Goal: Task Accomplishment & Management: Manage account settings

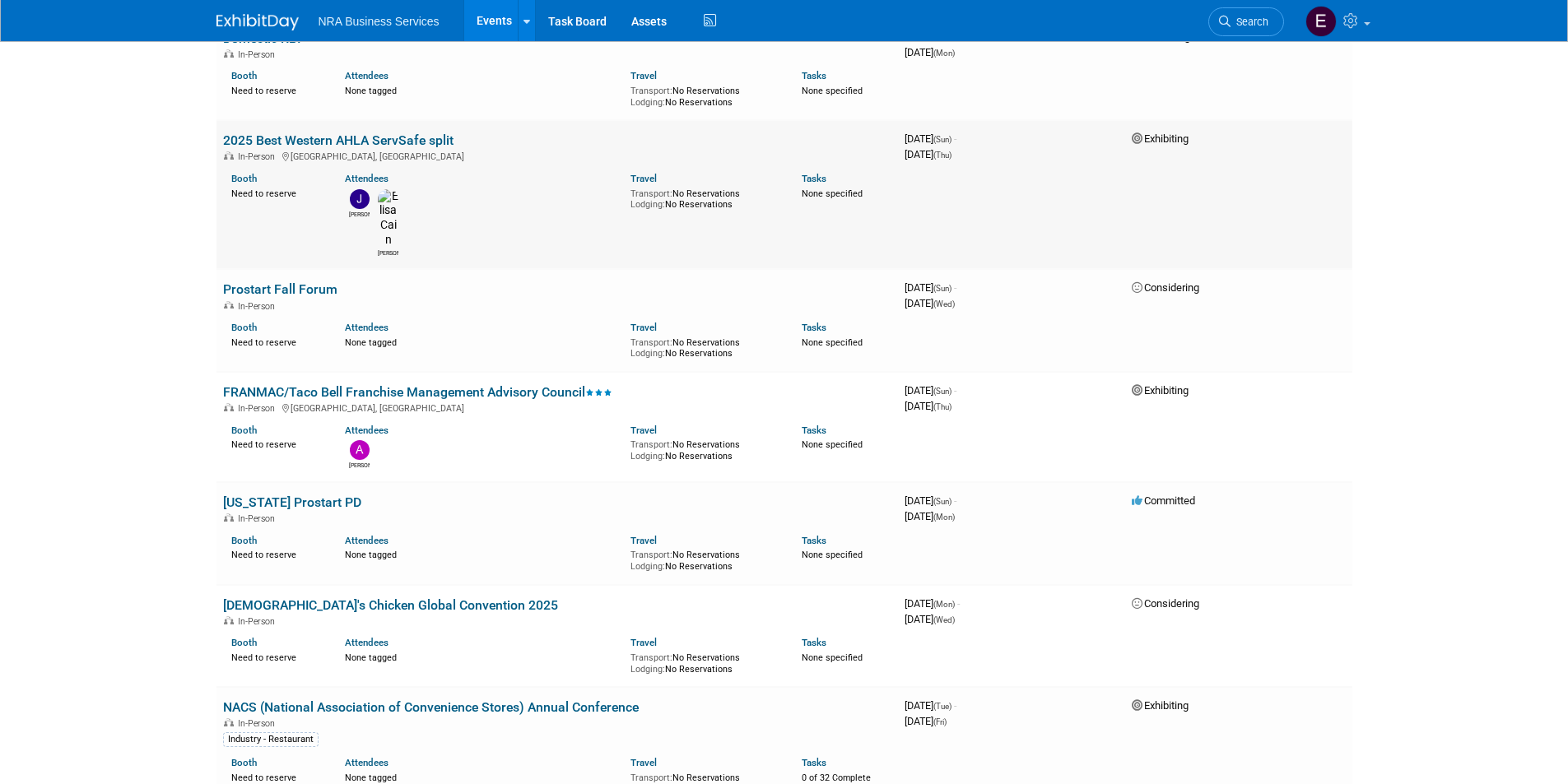
scroll to position [164, 0]
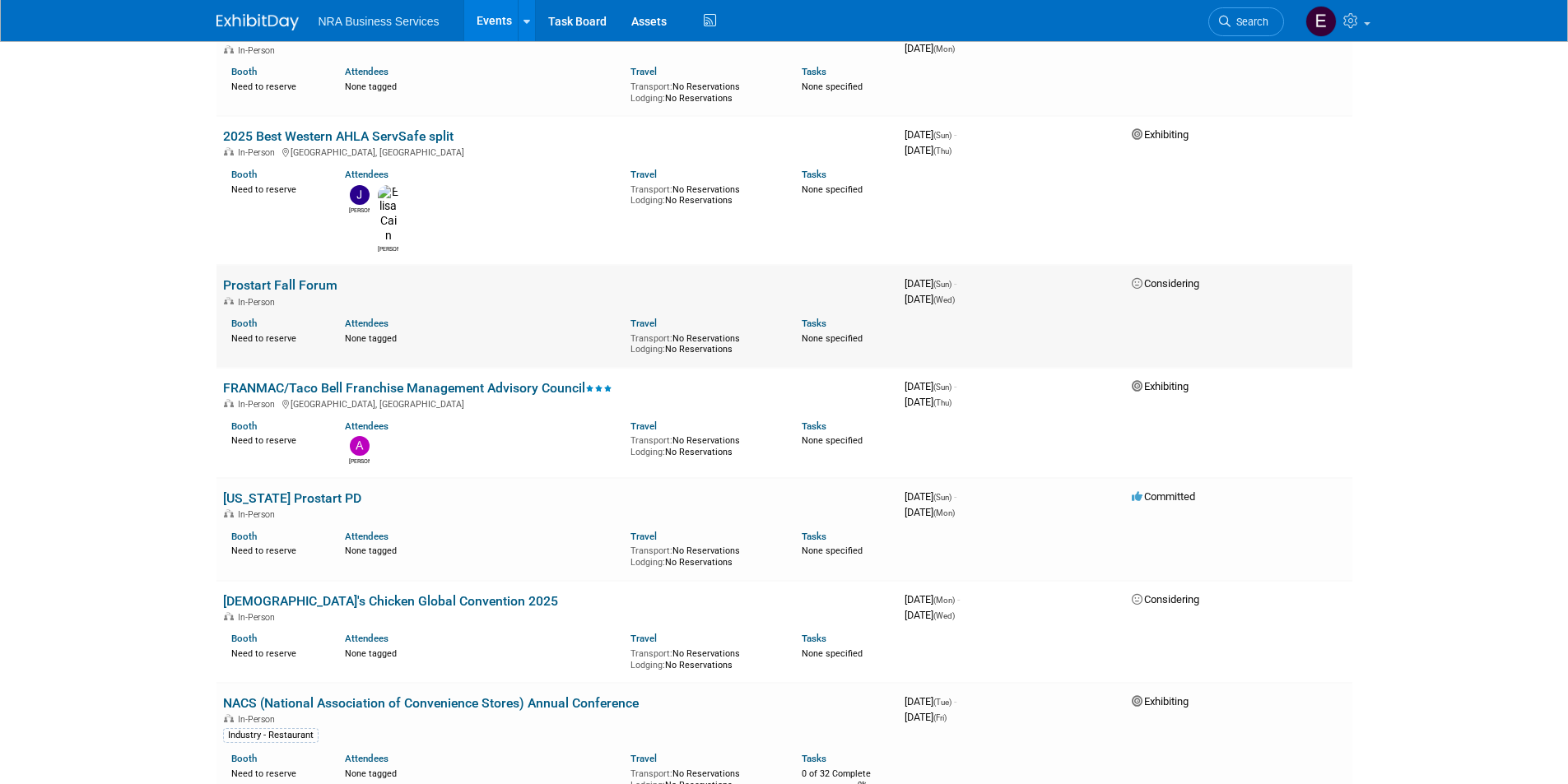
click at [296, 277] on link "Prostart Fall Forum" at bounding box center [280, 285] width 115 height 16
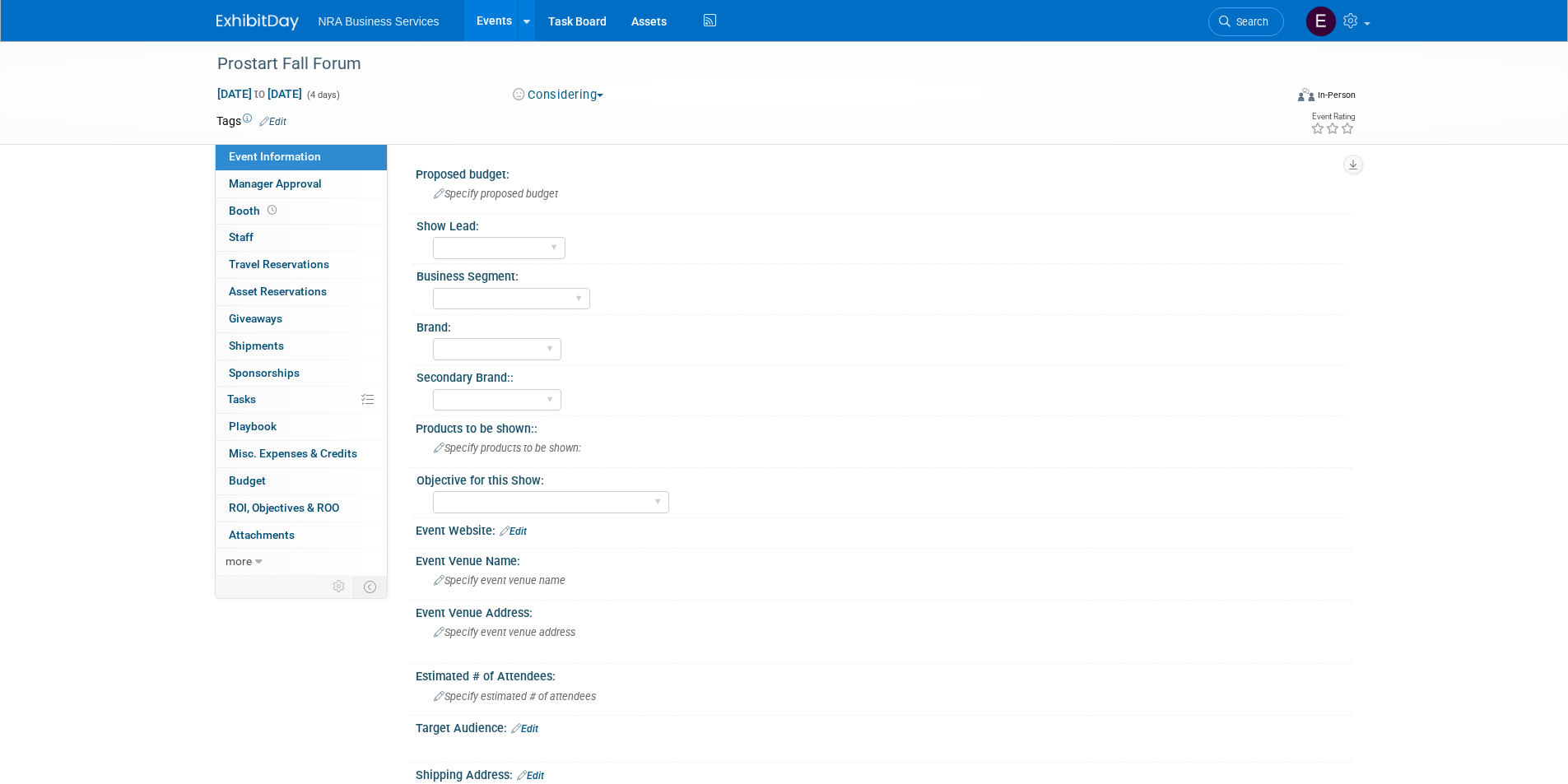
click at [603, 95] on span "button" at bounding box center [600, 96] width 6 height 4
click at [601, 170] on link "Not Going" at bounding box center [573, 168] width 130 height 23
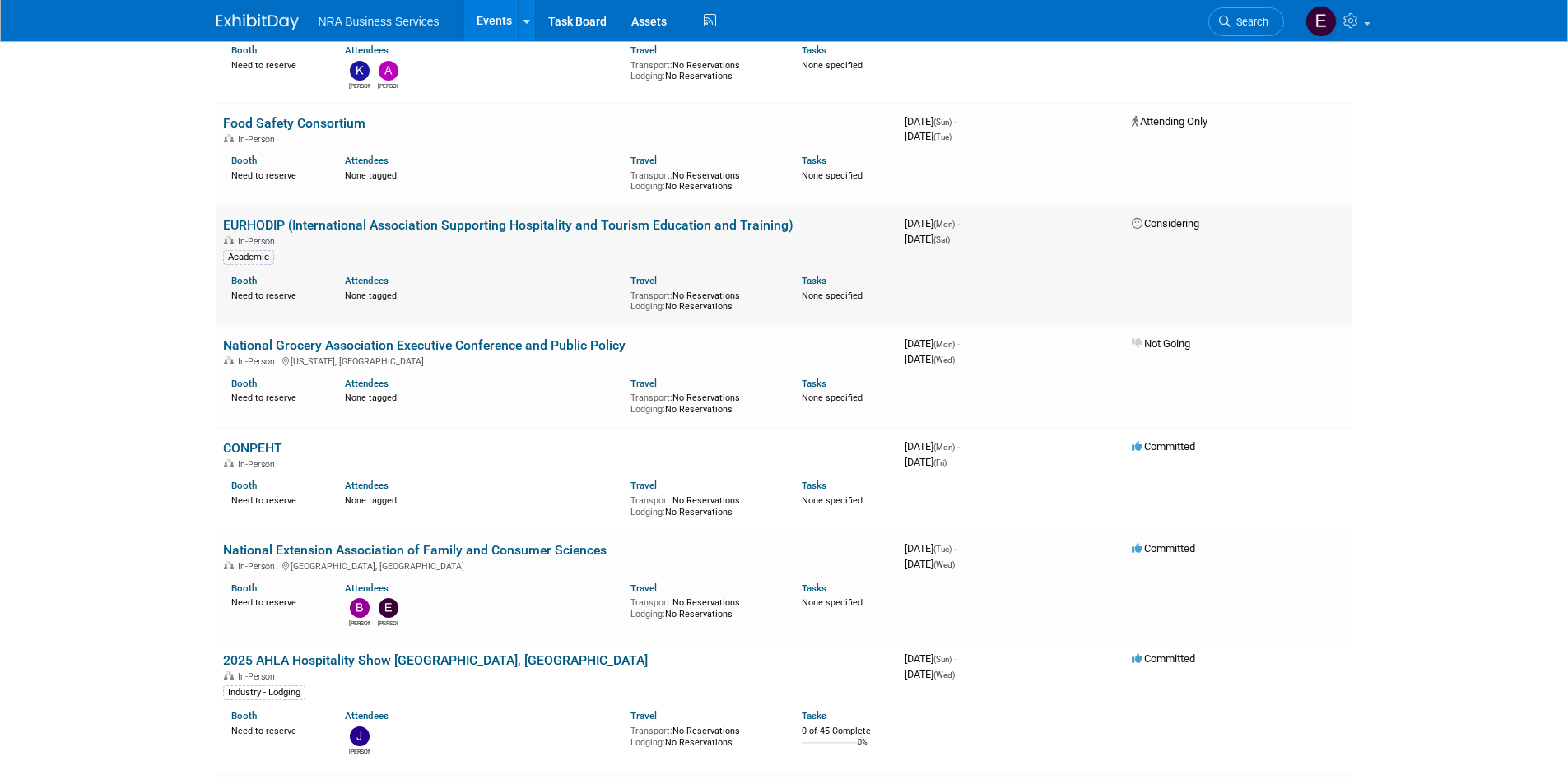
scroll to position [1152, 0]
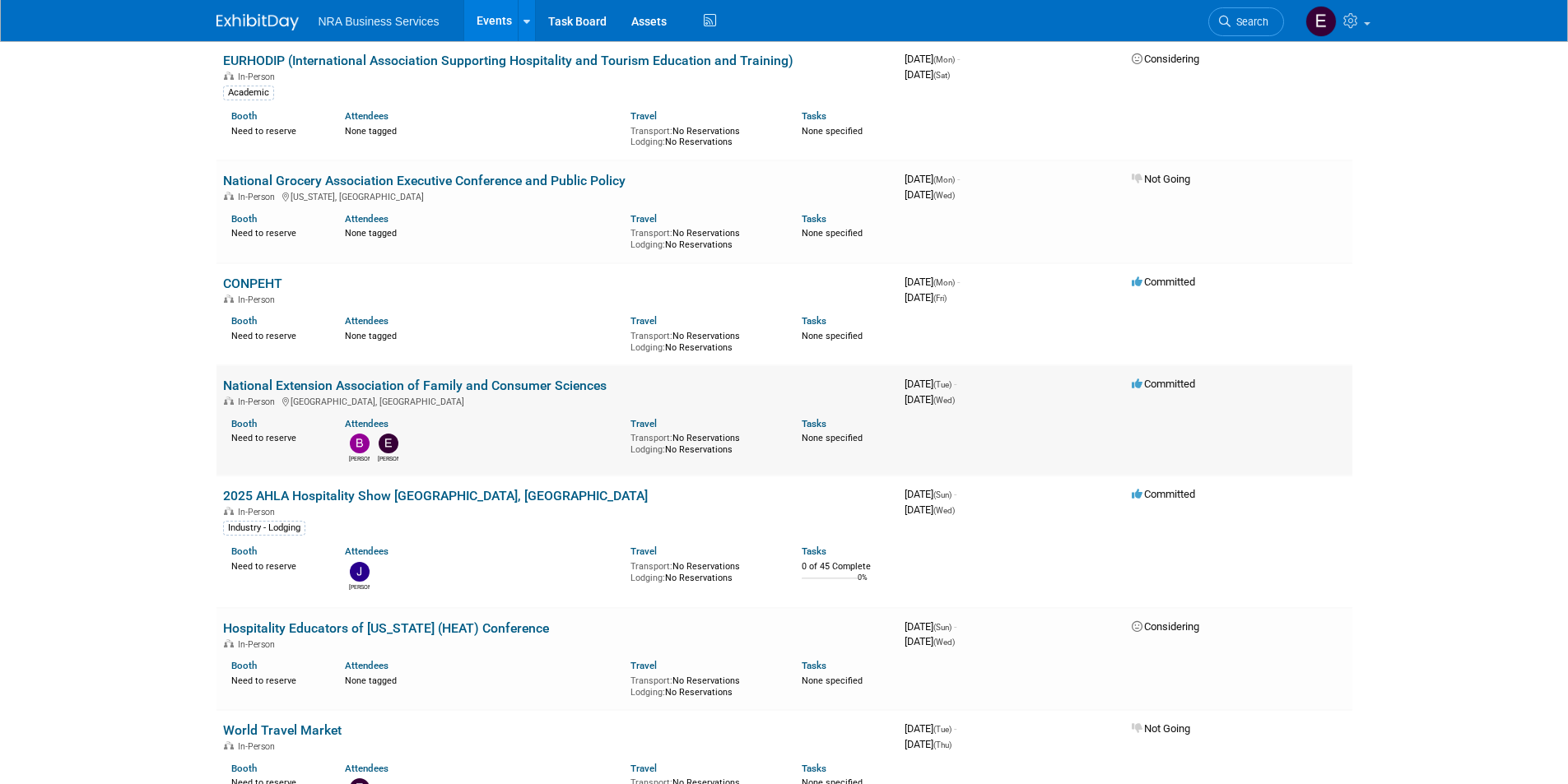
click at [490, 377] on link "National Extension Association of Family and Consumer Sciences" at bounding box center [415, 385] width 384 height 16
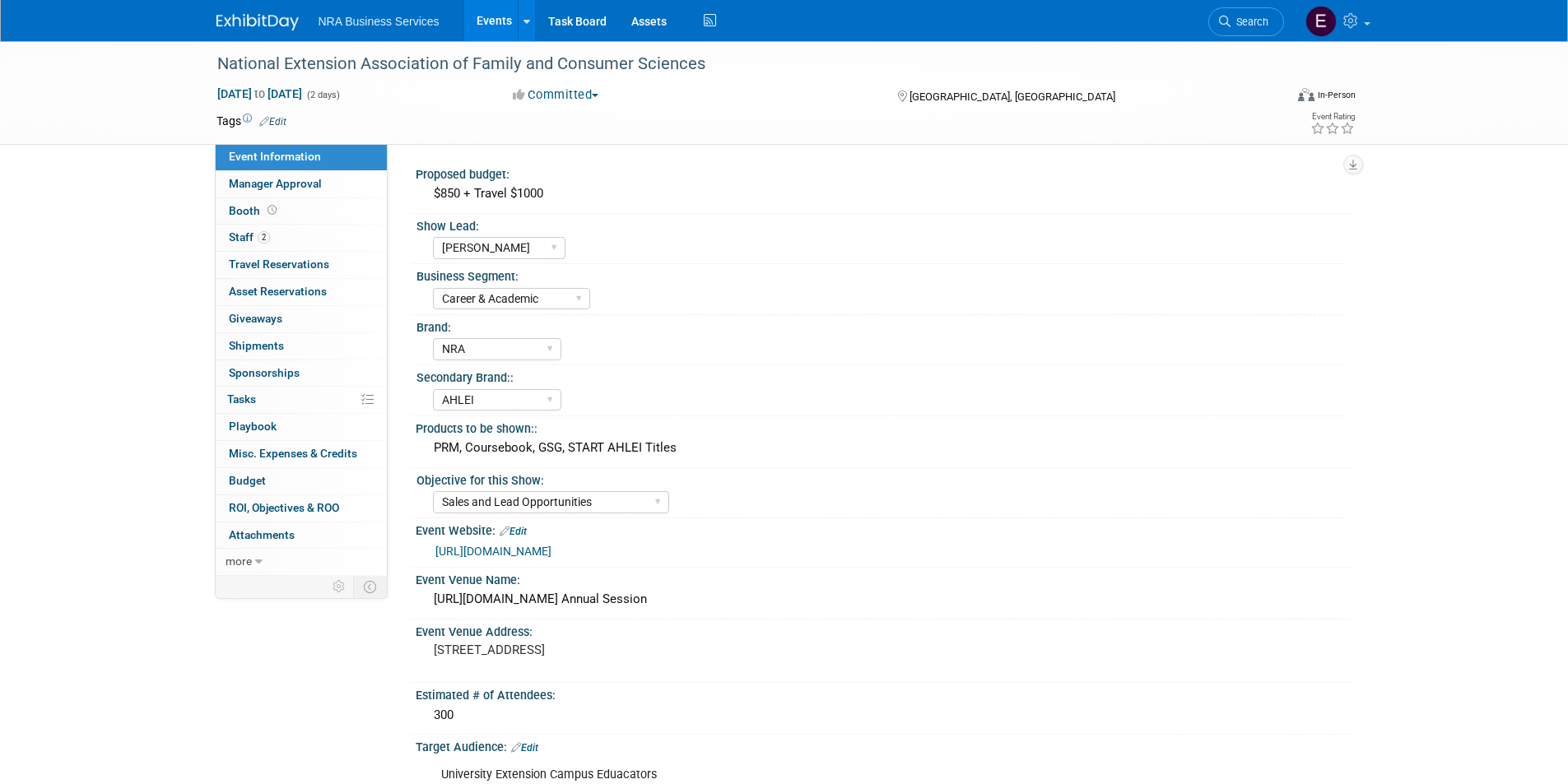
select select "[PERSON_NAME]"
select select "Career & Academic"
select select "NRA"
select select "AHLEI"
select select "Sales and Lead Opportunities"
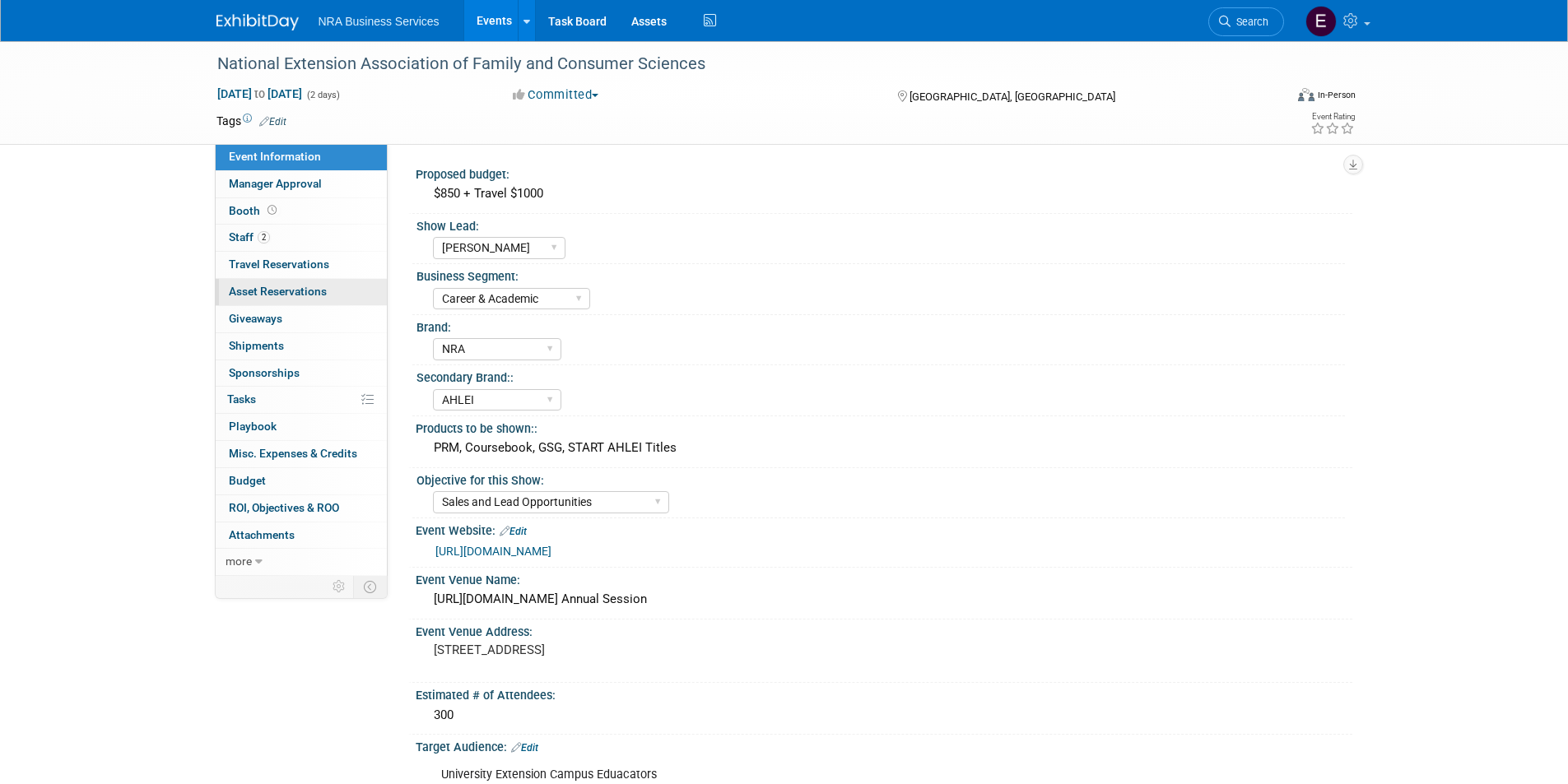
click at [313, 294] on span "Asset Reservations 0" at bounding box center [278, 290] width 98 height 13
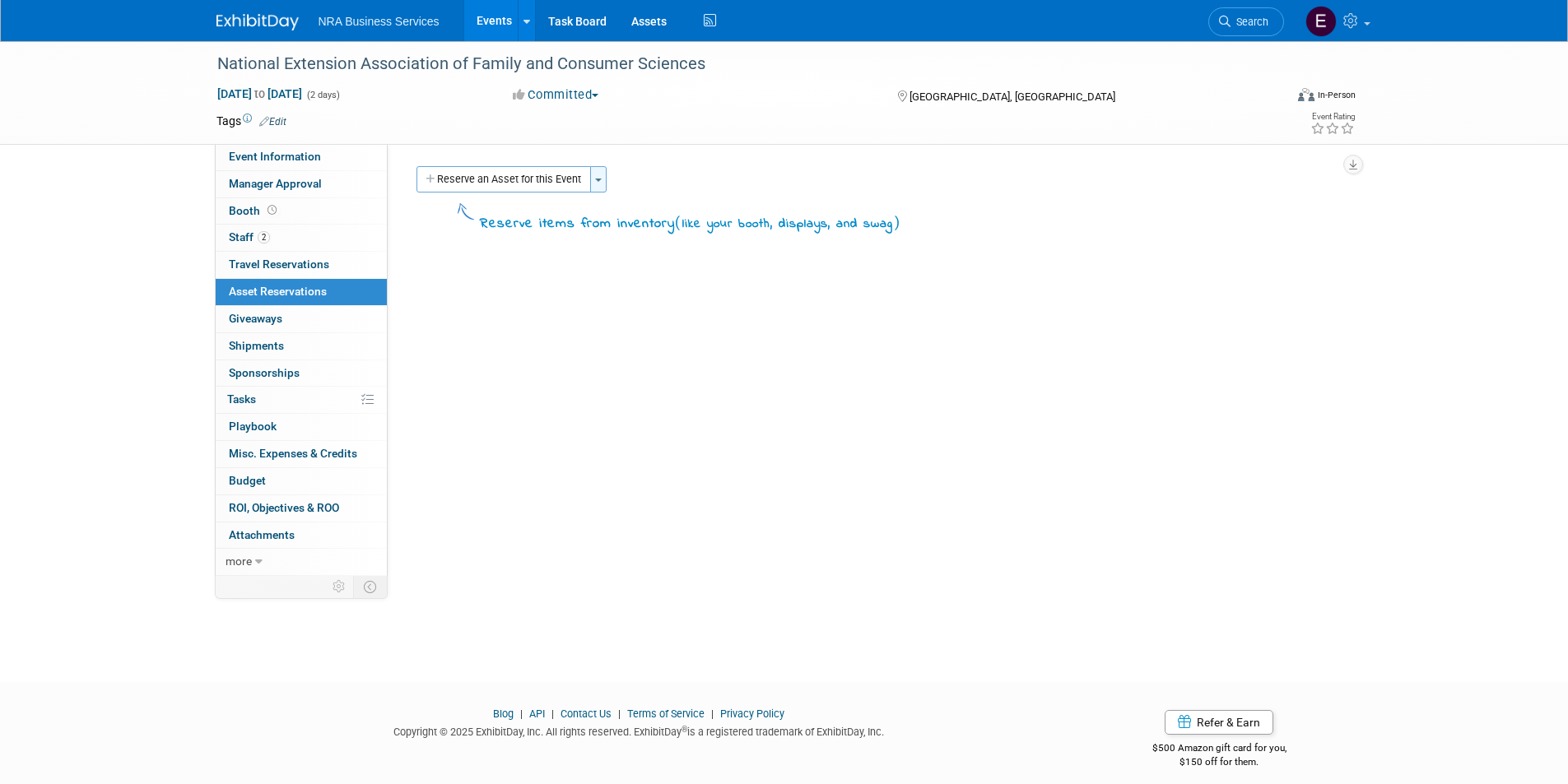
click at [599, 180] on span "button" at bounding box center [598, 180] width 6 height 4
click at [614, 210] on icon at bounding box center [611, 211] width 13 height 12
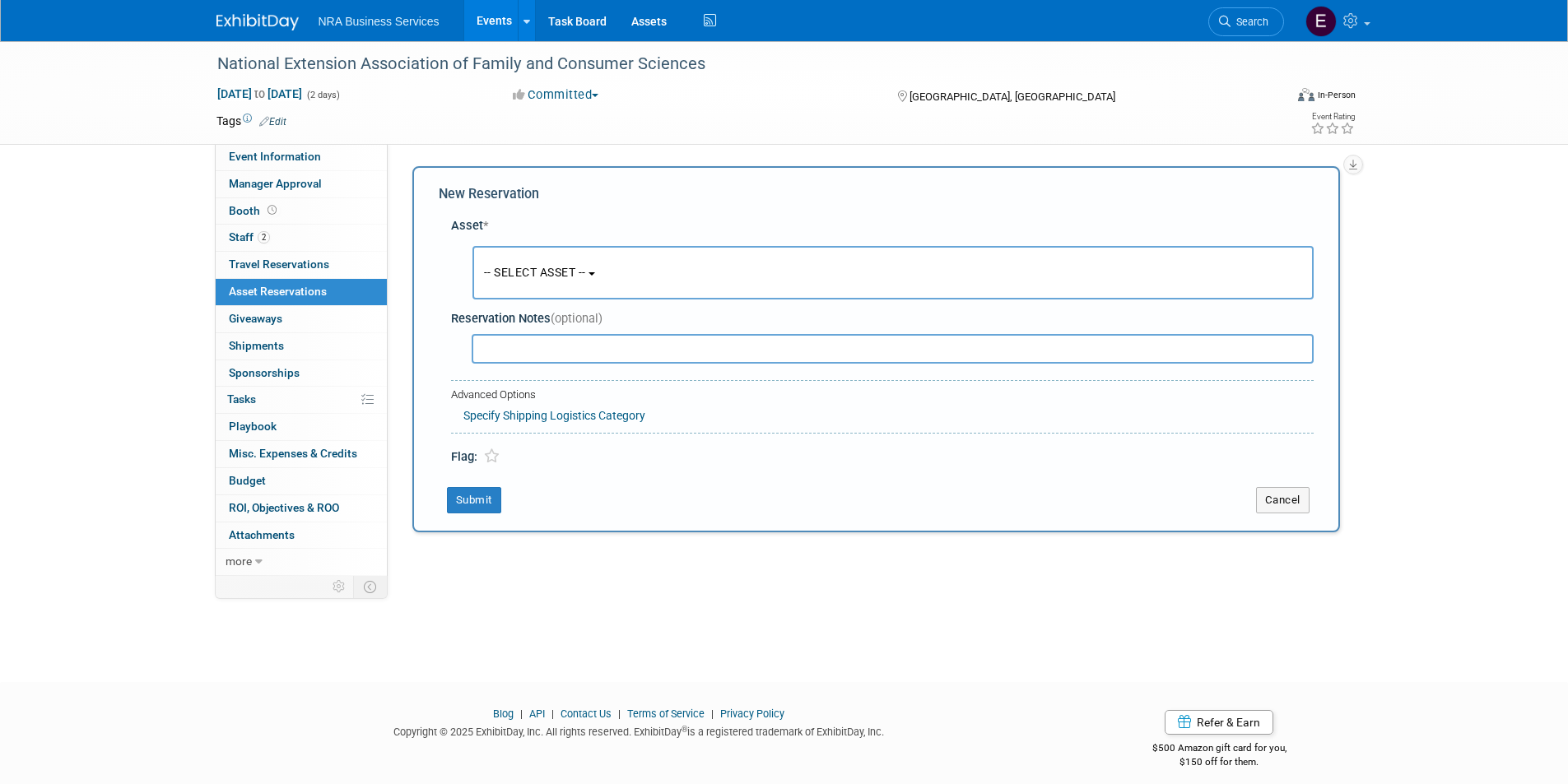
scroll to position [13, 0]
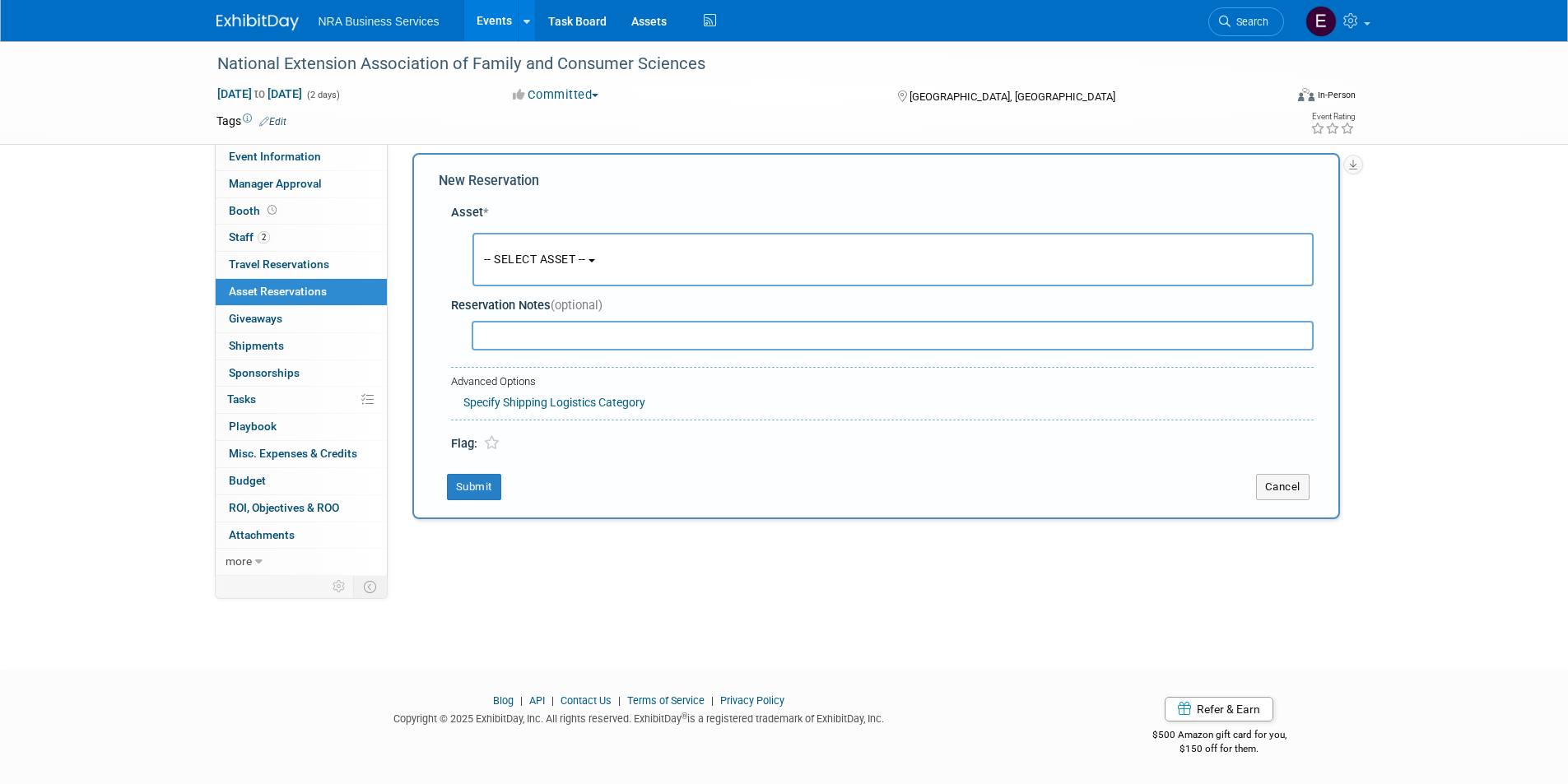
click at [604, 262] on button "-- SELECT ASSET --" at bounding box center [893, 259] width 841 height 53
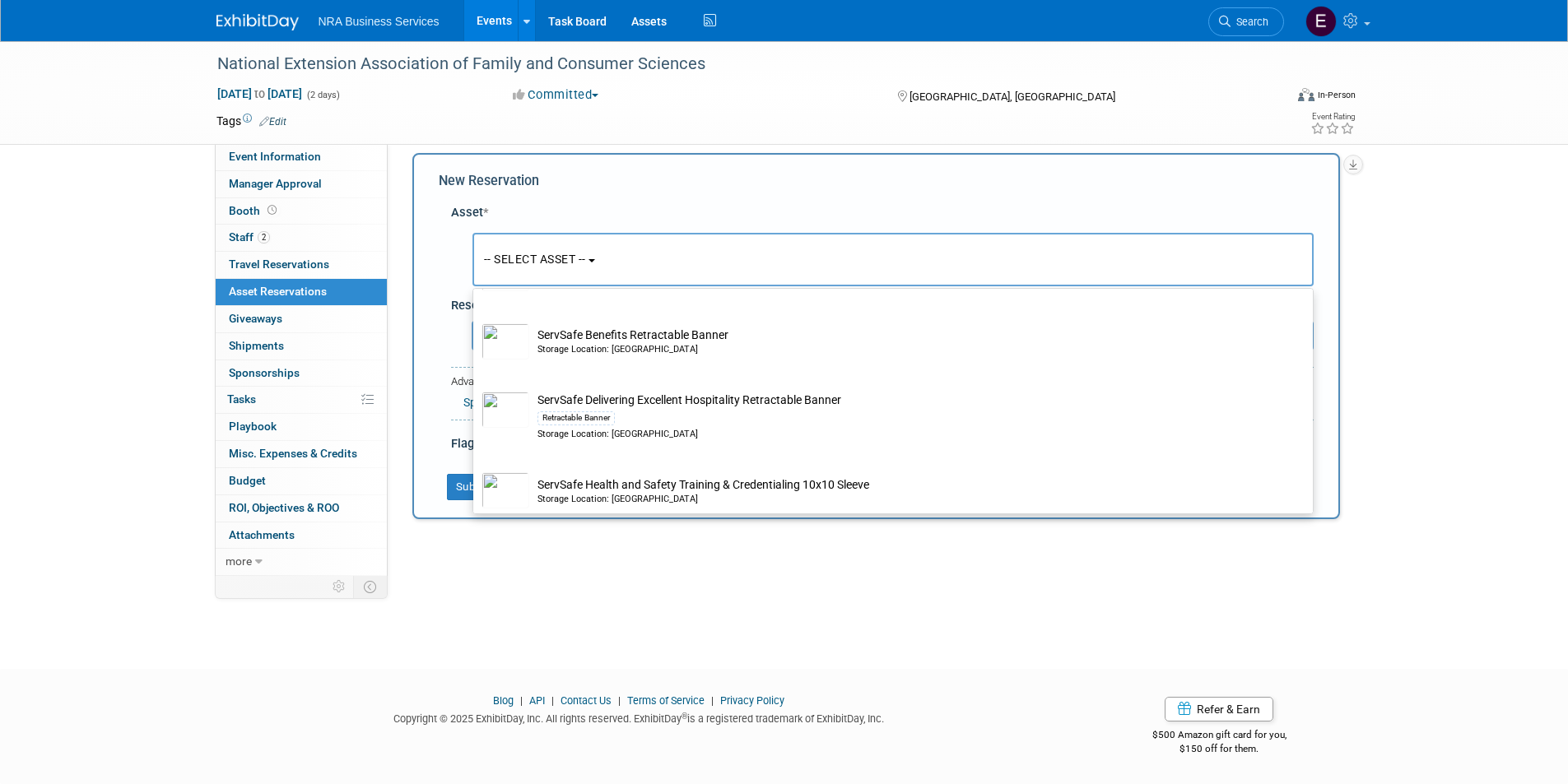
scroll to position [2918, 0]
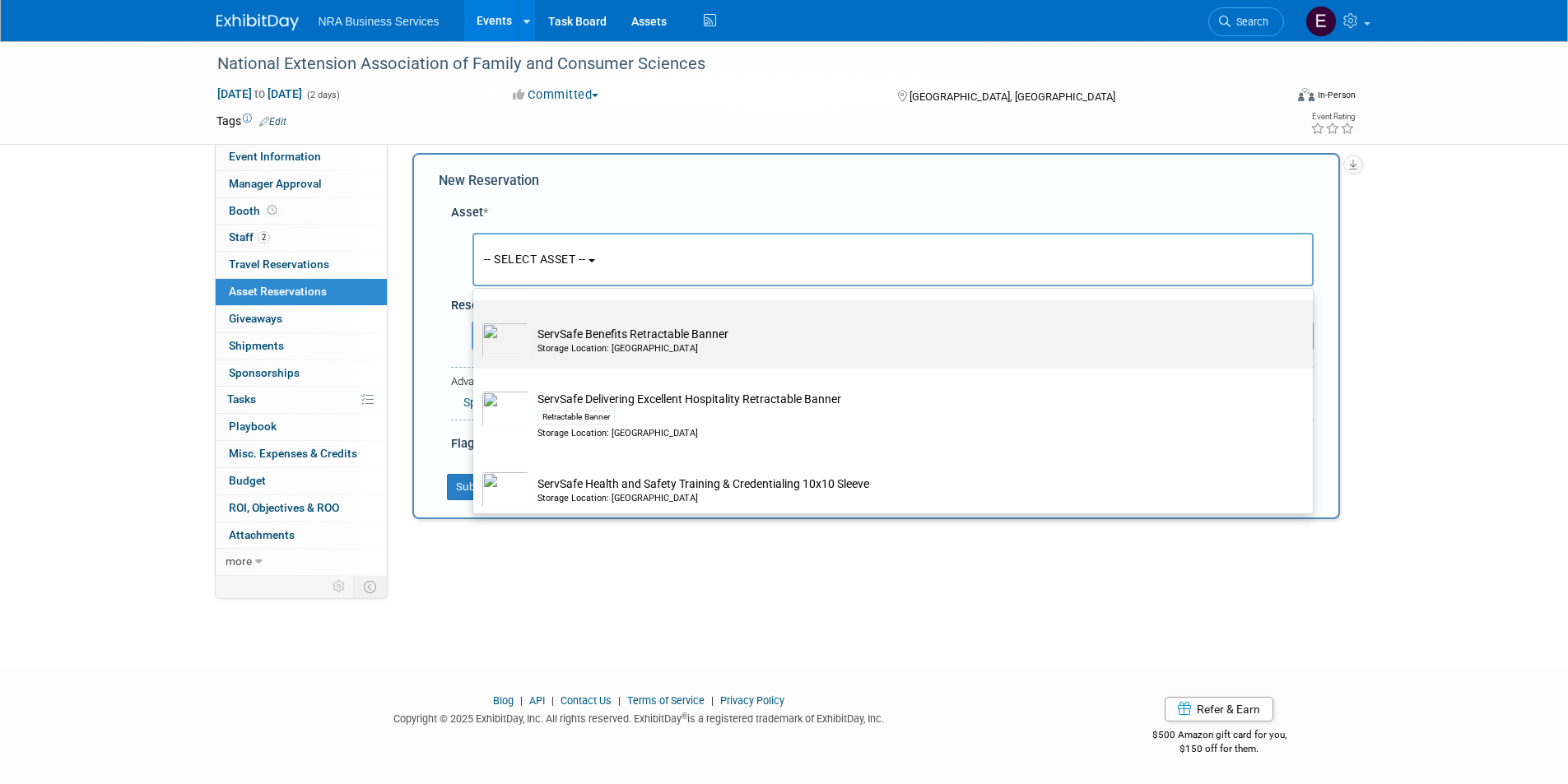
click at [639, 359] on td "ServSafe Benefits Retractable Banner Storage Location: Lansing Warehouse" at bounding box center [904, 340] width 751 height 36
click at [475, 320] on input "ServSafe Benefits Retractable Banner Storage Location: Lansing Warehouse" at bounding box center [470, 314] width 11 height 11
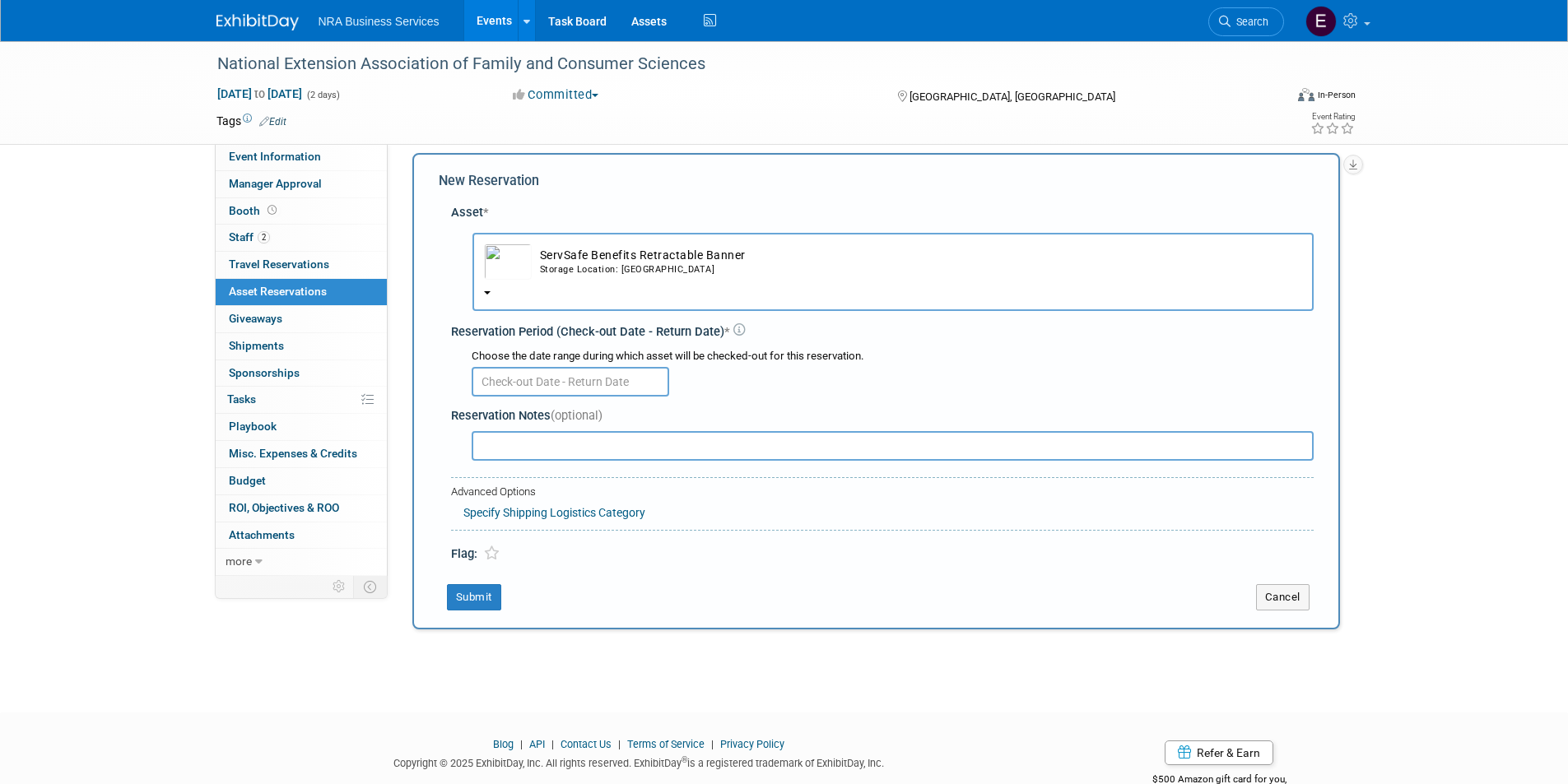
click at [486, 294] on b "button" at bounding box center [487, 293] width 6 height 4
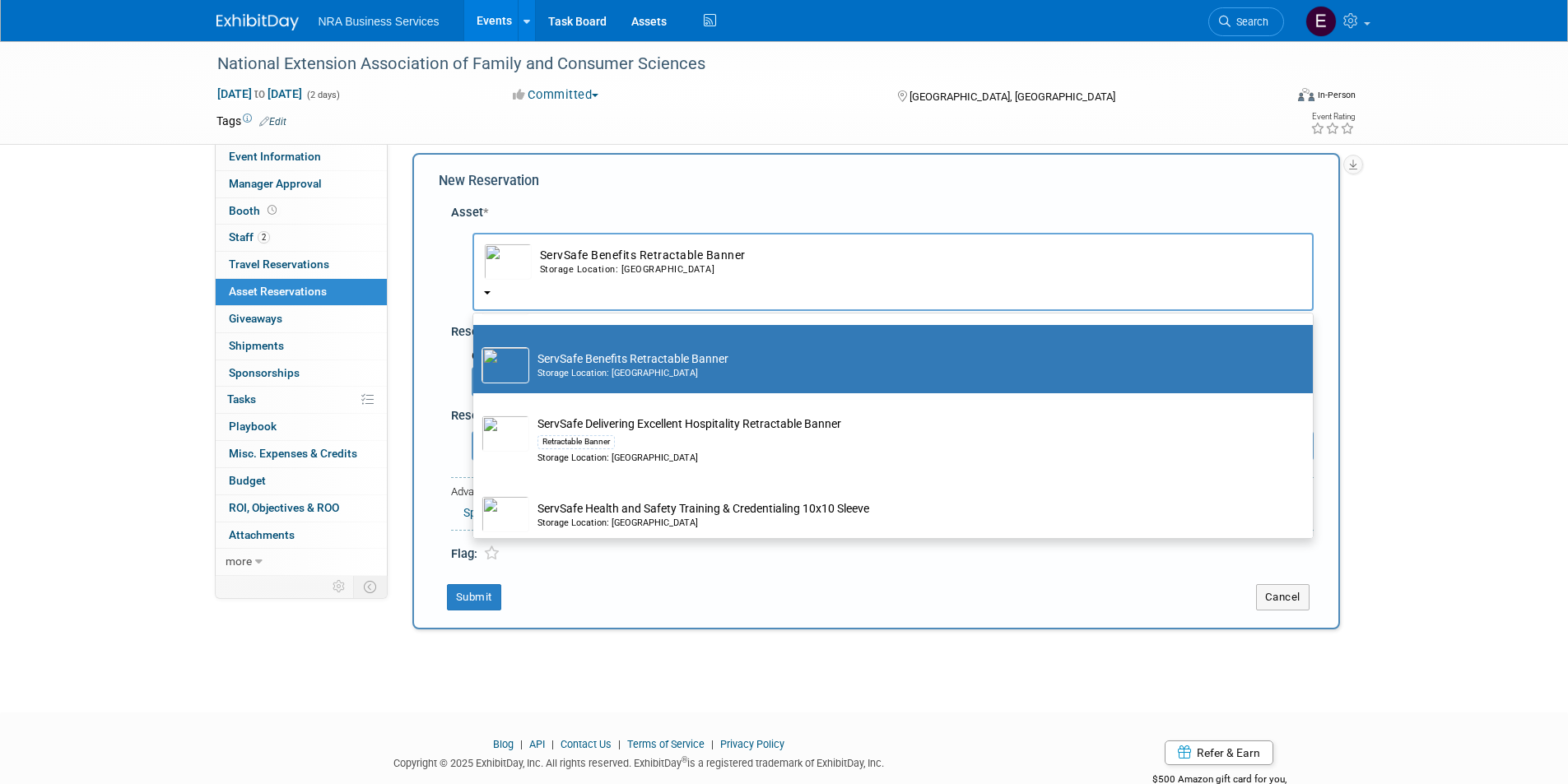
click at [581, 257] on td "ServSafe Benefits Retractable Banner Storage Location: Lansing Warehouse" at bounding box center [916, 261] width 770 height 36
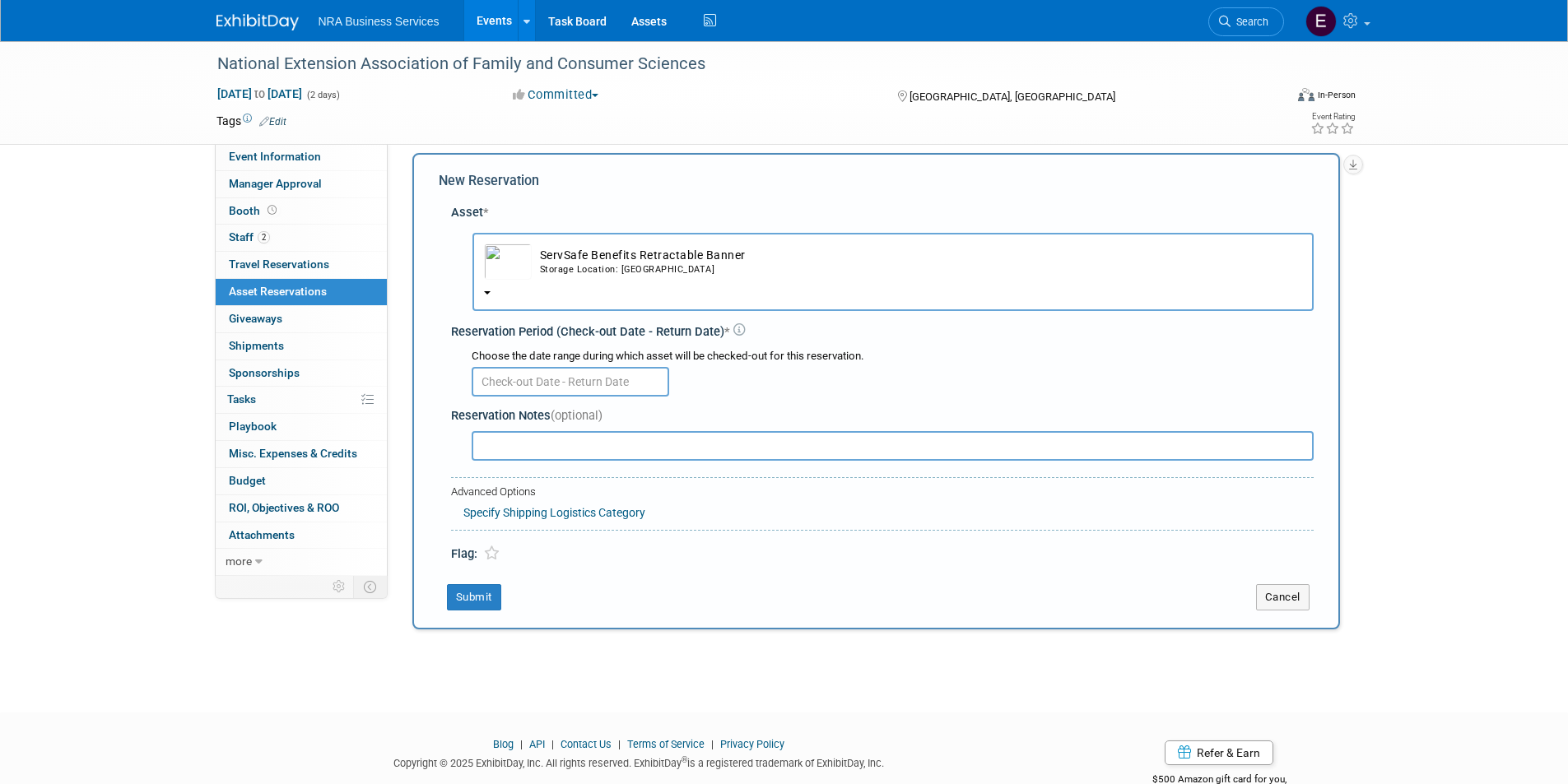
click at [487, 287] on button "ServSafe Benefits Retractable Banner Storage Location: Lansing Warehouse" at bounding box center [893, 272] width 841 height 78
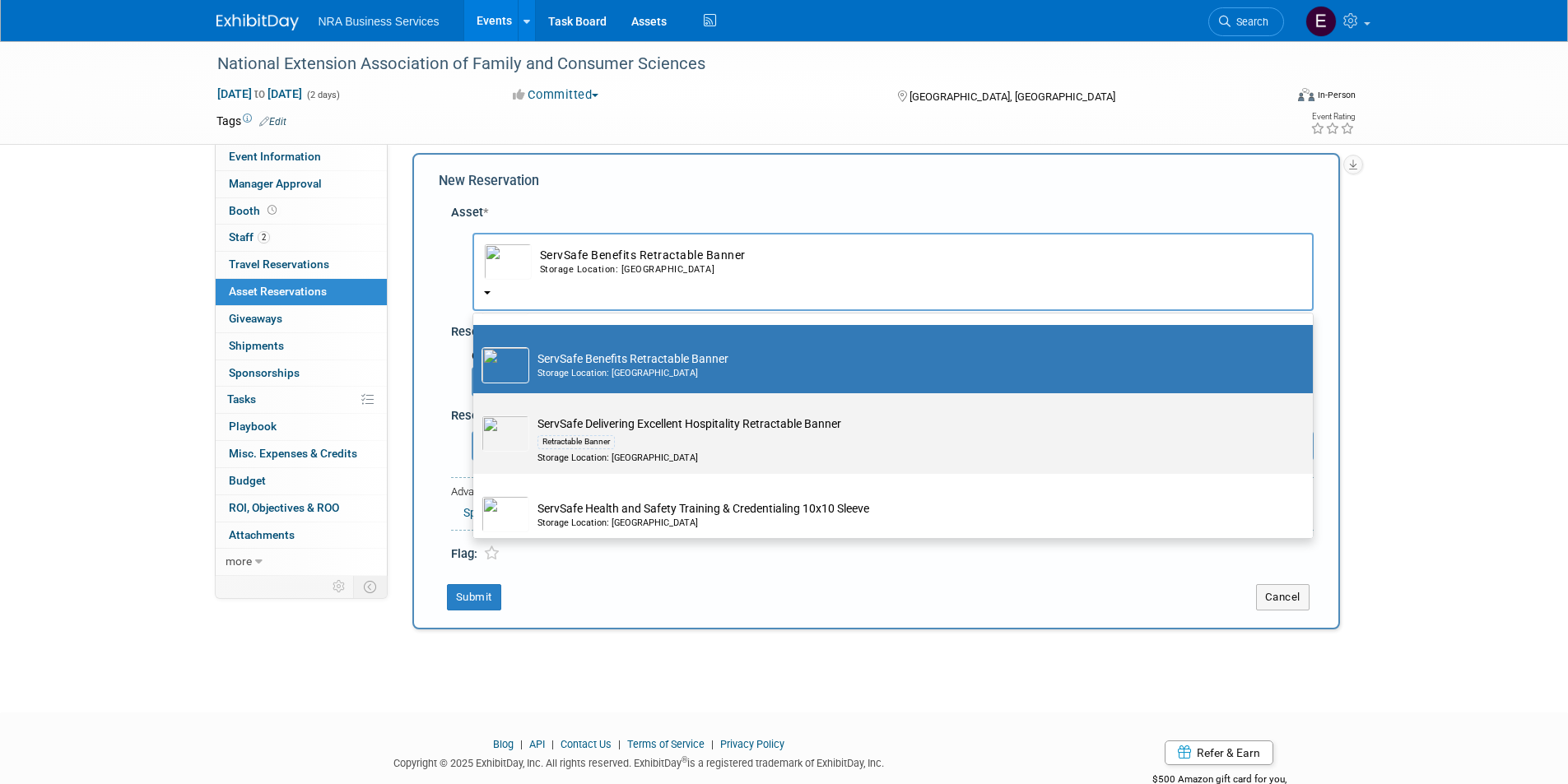
click at [703, 452] on td "ServSafe Delivering Excellent Hospitality Retractable Banner Retractable Banner…" at bounding box center [904, 440] width 751 height 49
click at [475, 413] on input "ServSafe Delivering Excellent Hospitality Retractable Banner Retractable Banner…" at bounding box center [470, 408] width 11 height 11
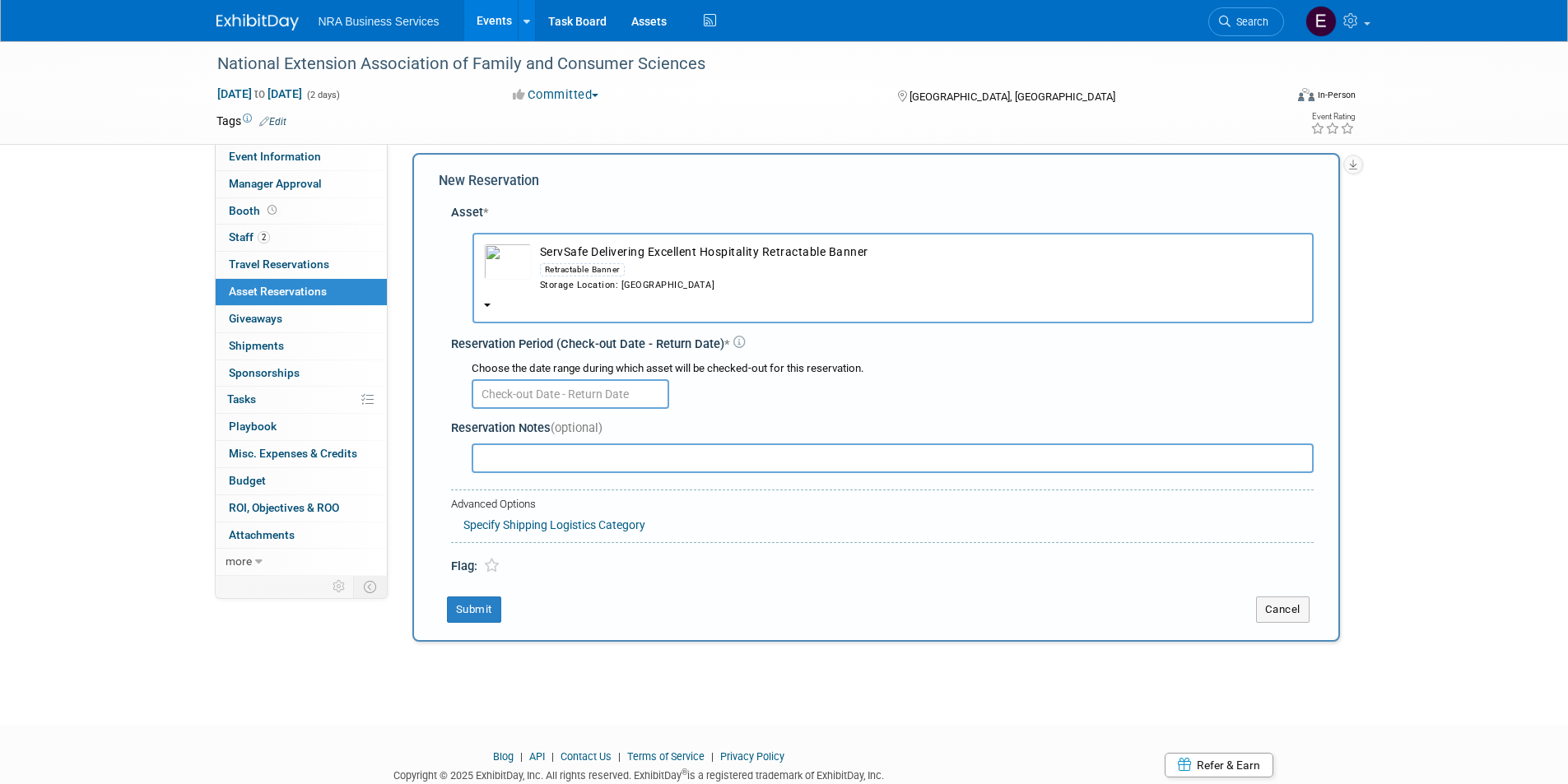
click at [658, 247] on td "ServSafe Delivering Excellent Hospitality Retractable Banner Retractable Banner…" at bounding box center [916, 267] width 770 height 49
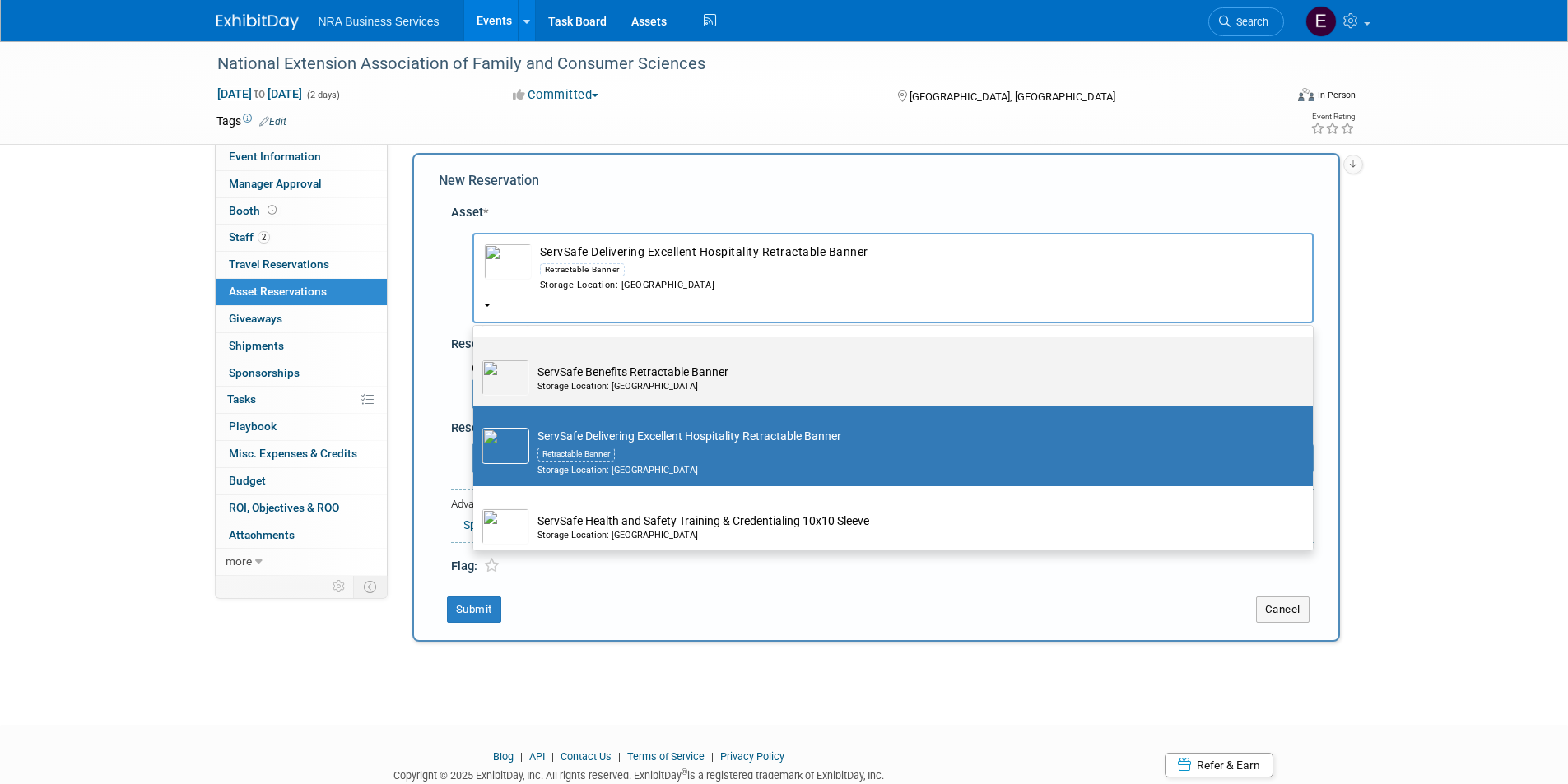
click at [653, 396] on td "ServSafe Benefits Retractable Banner Storage Location: Lansing Warehouse" at bounding box center [904, 377] width 751 height 36
click at [475, 357] on input "ServSafe Benefits Retractable Banner Storage Location: Lansing Warehouse" at bounding box center [470, 352] width 11 height 11
select select "10721281"
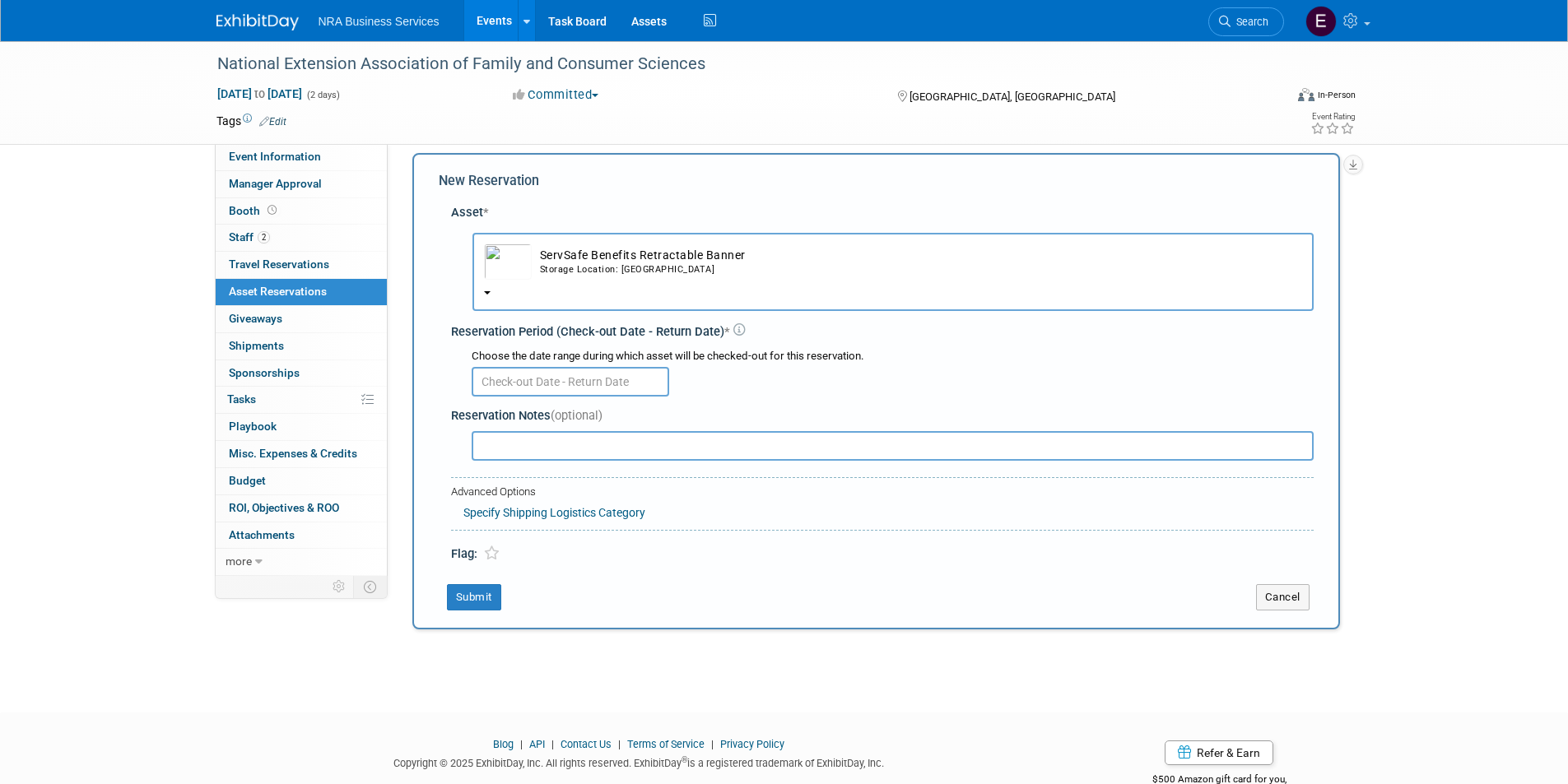
click at [610, 381] on input "text" at bounding box center [570, 381] width 197 height 29
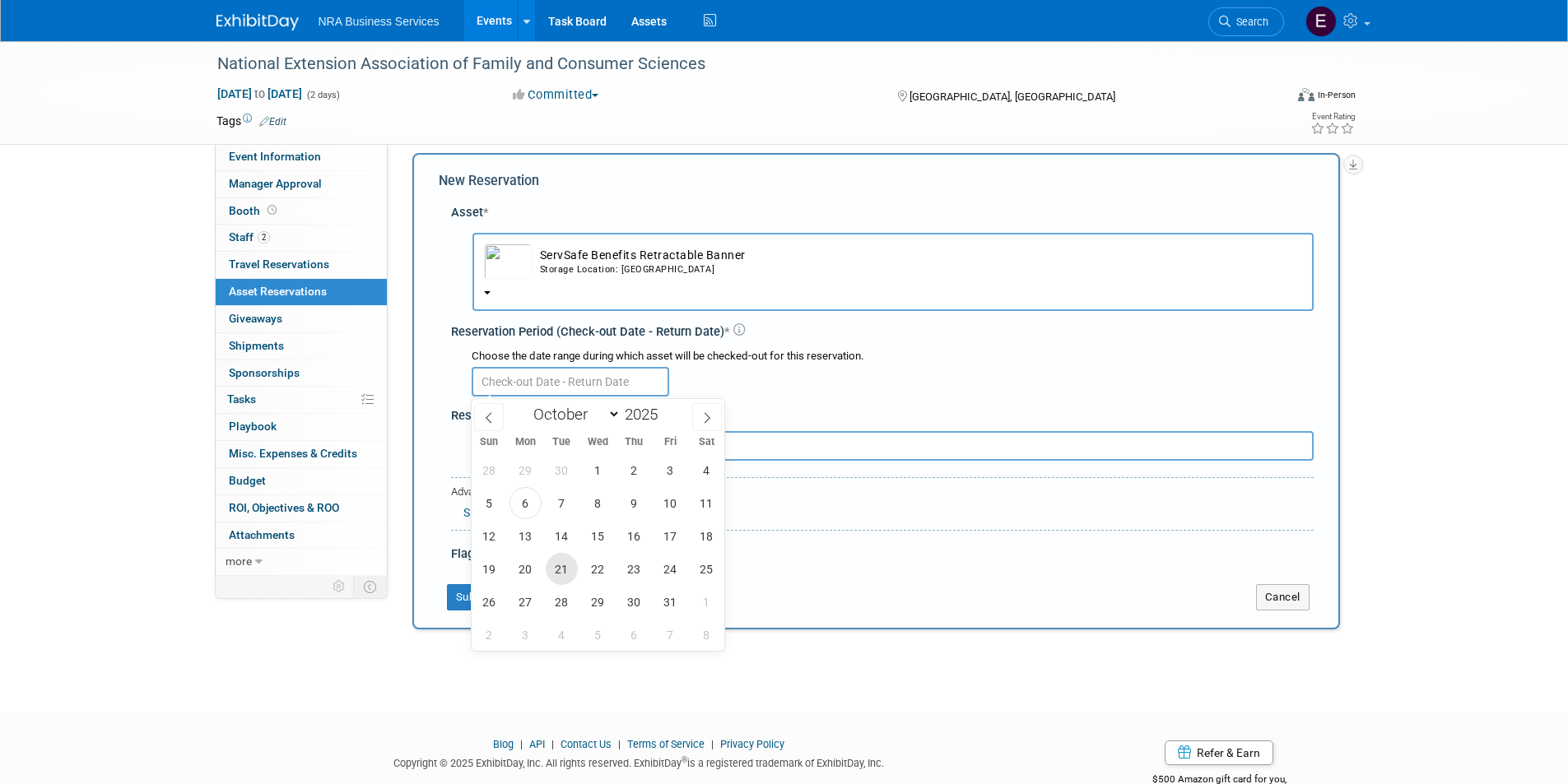
click at [561, 563] on span "21" at bounding box center [561, 568] width 32 height 32
click at [635, 568] on span "23" at bounding box center [634, 568] width 32 height 32
type input "Oct 21, 2025 to Oct 23, 2025"
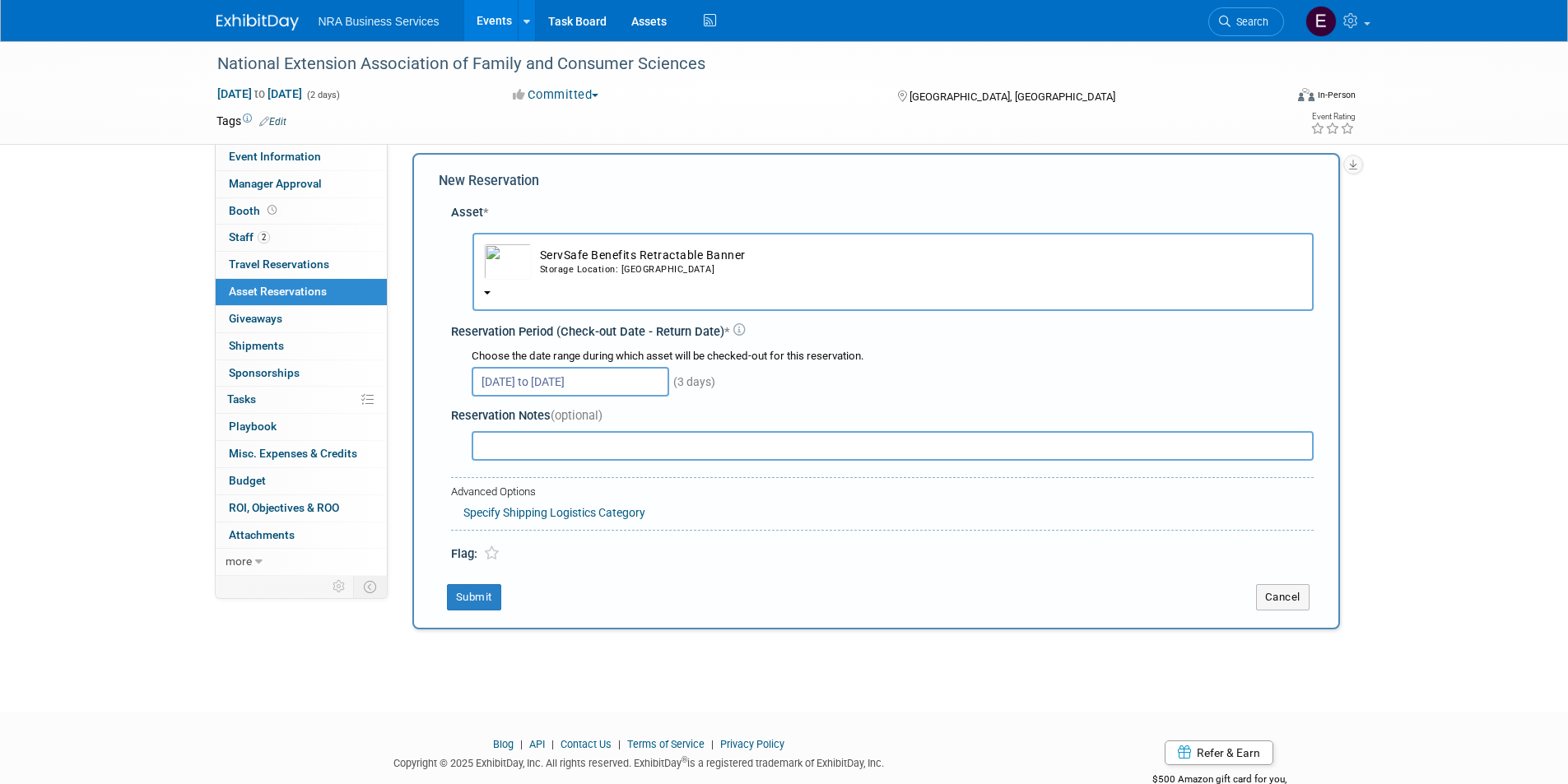
click at [771, 392] on div "Oct 21, 2025 to Oct 23, 2025 (3 days)" at bounding box center [893, 380] width 842 height 32
click at [586, 444] on input "text" at bounding box center [893, 445] width 842 height 29
type input "Ship to Eric Weiss - driving connect with Eric for delivery address"
click at [476, 596] on button "Submit" at bounding box center [474, 598] width 54 height 27
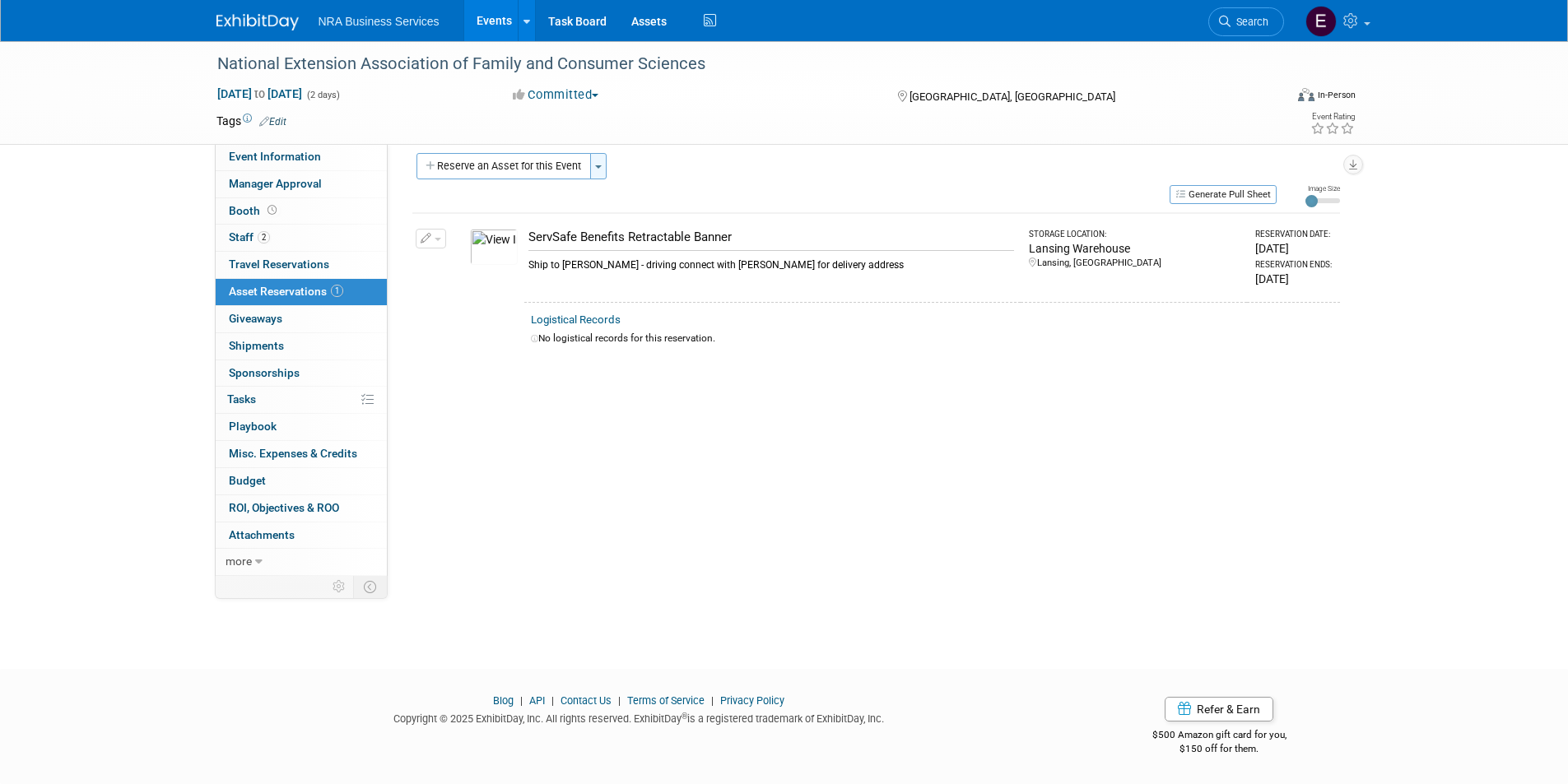
click at [595, 162] on button "Toggle Dropdown" at bounding box center [598, 166] width 17 height 27
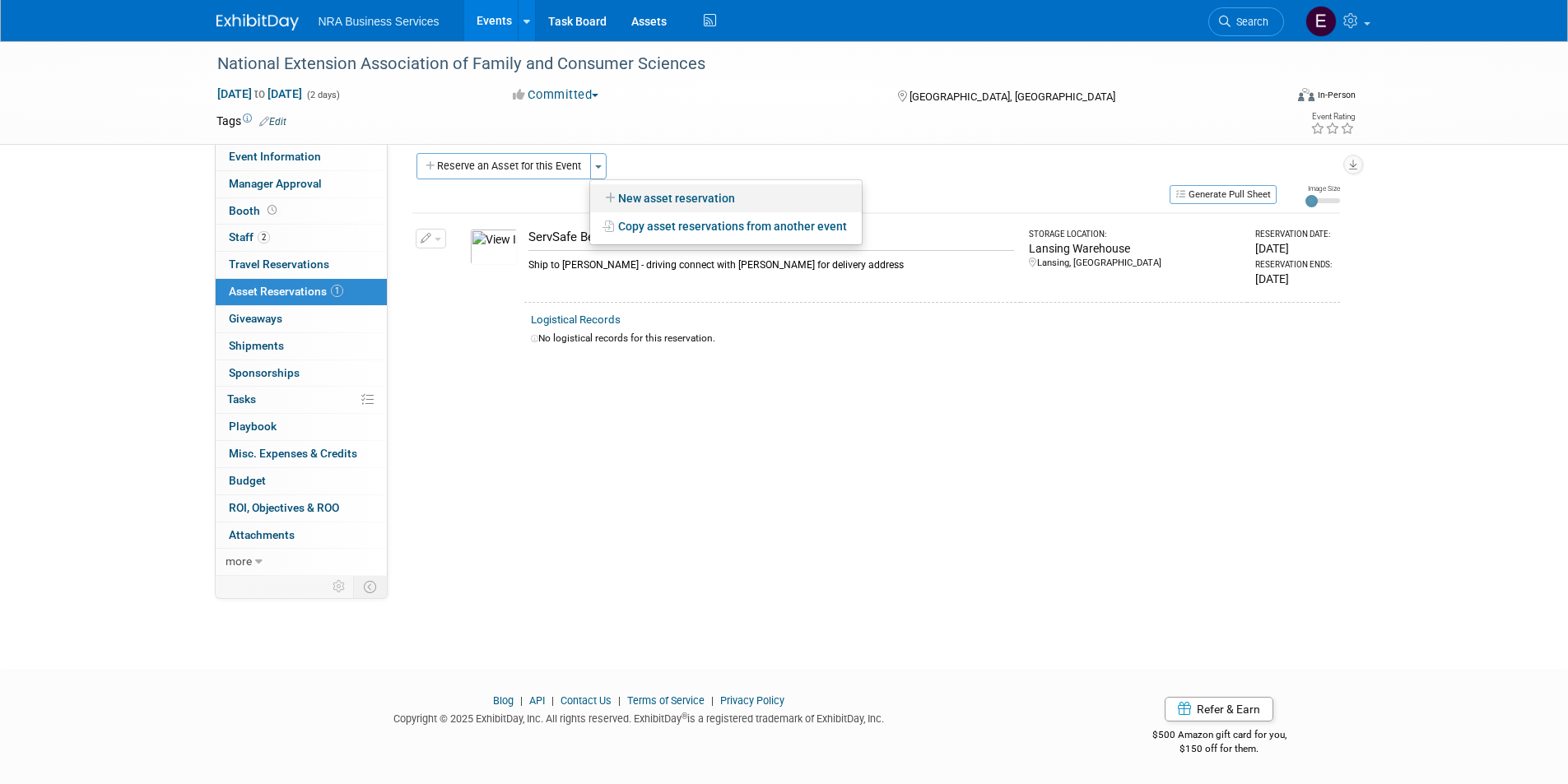
click at [609, 202] on icon at bounding box center [611, 198] width 13 height 12
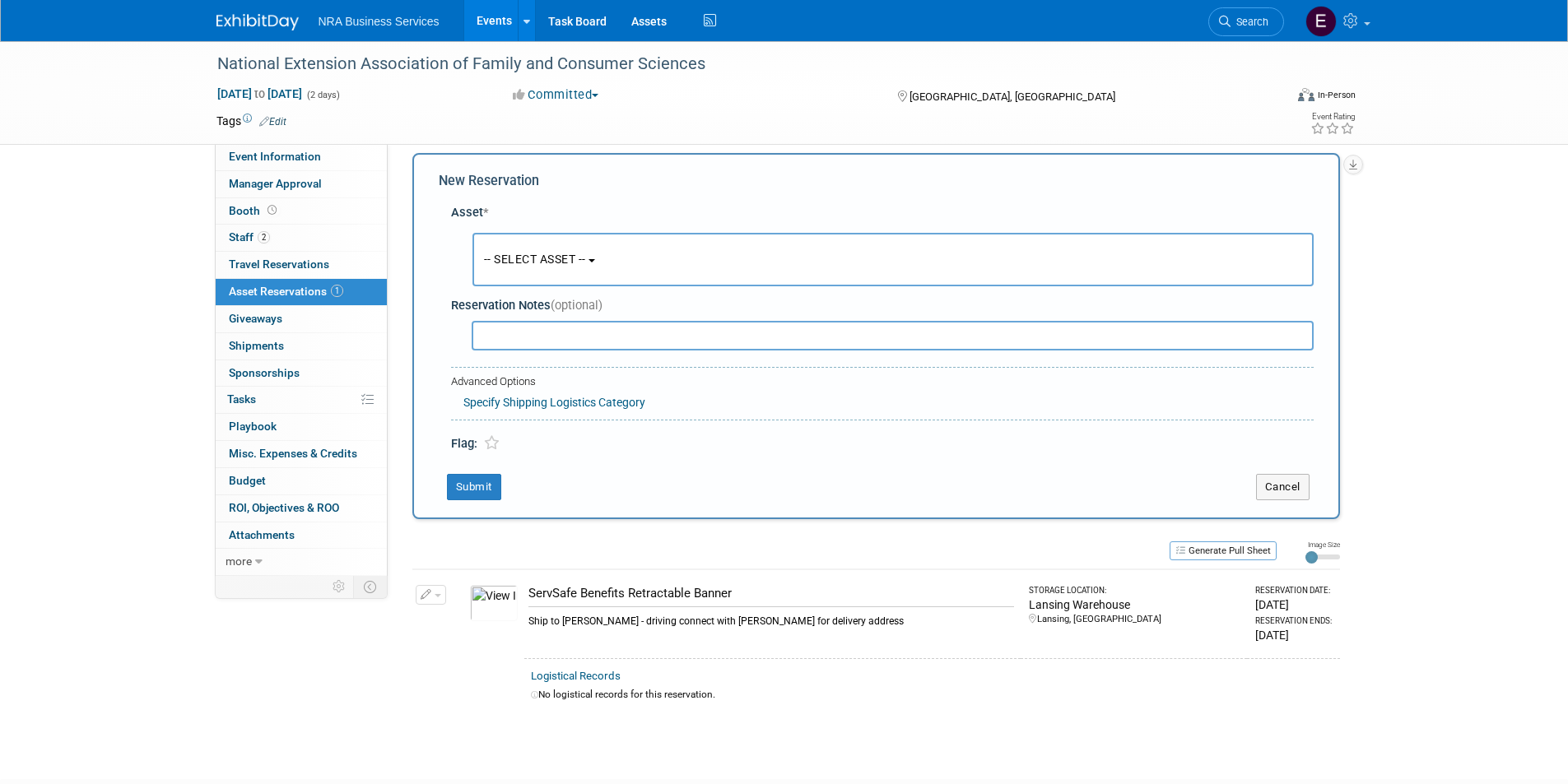
scroll to position [16, 0]
click at [598, 255] on button "-- SELECT ASSET --" at bounding box center [893, 257] width 841 height 53
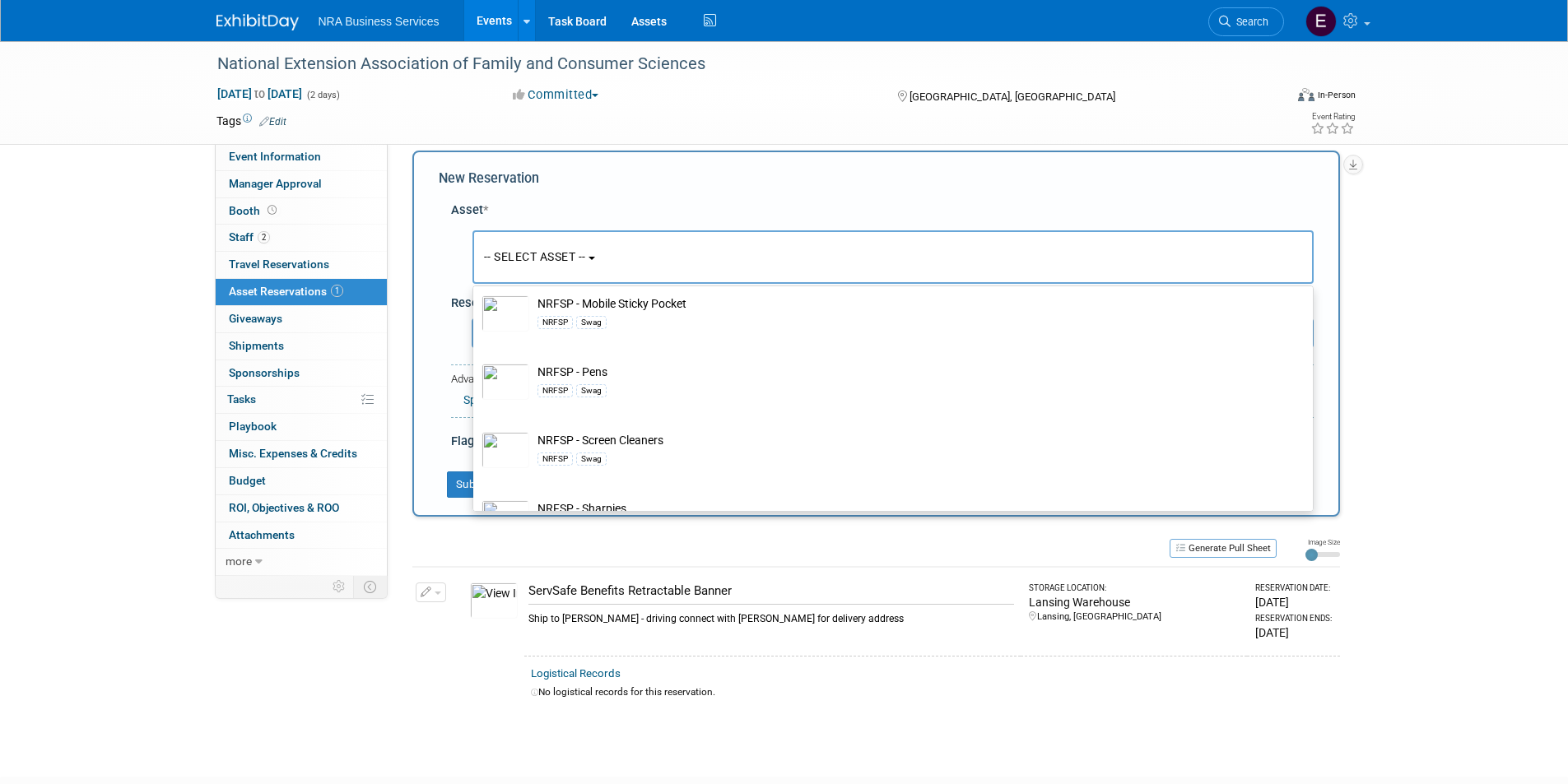
scroll to position [1937, 0]
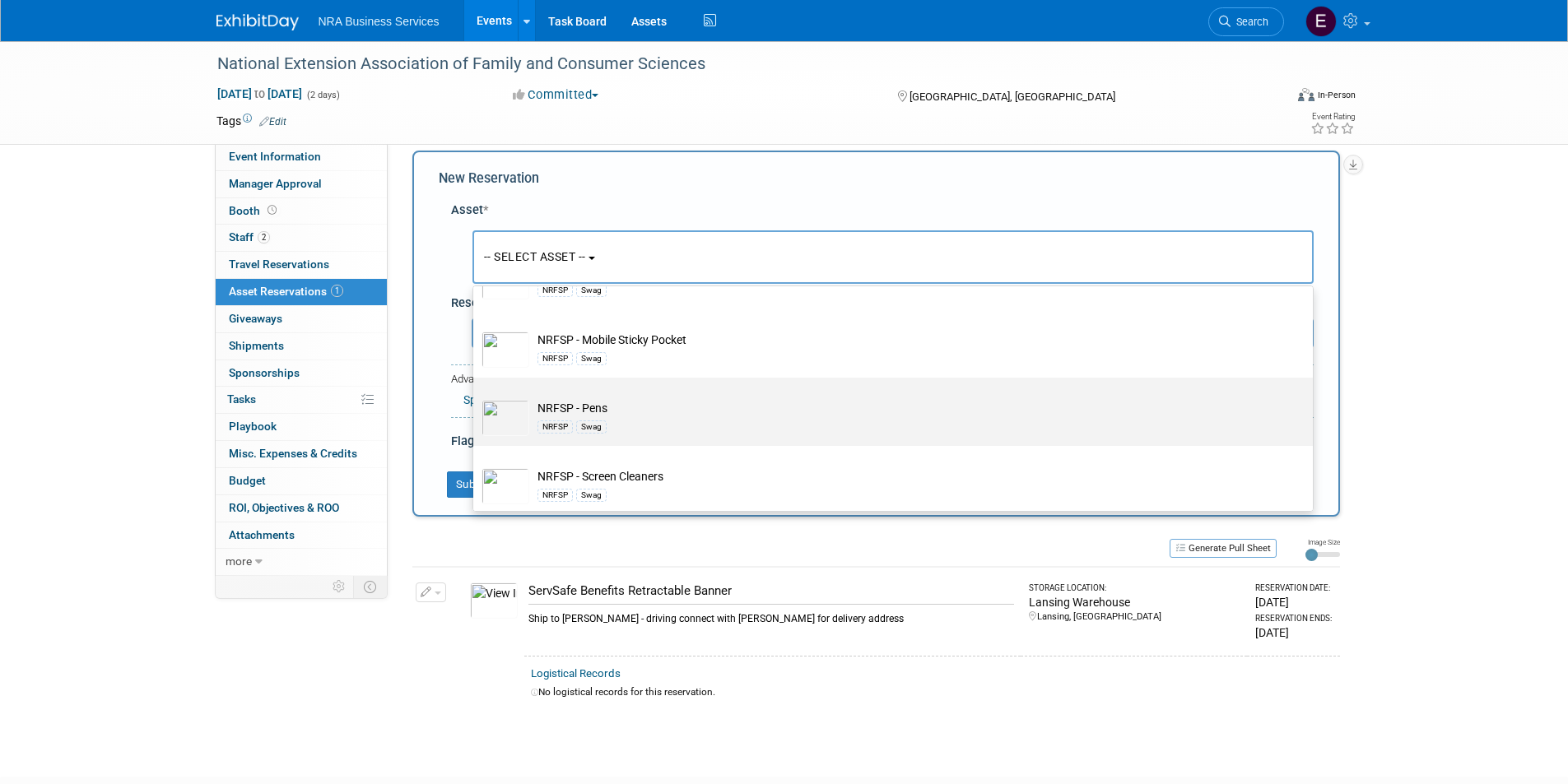
click at [589, 424] on td "NRFSP - Pens NRFSP Swag" at bounding box center [904, 417] width 751 height 36
click at [475, 397] on input "NRFSP - Pens NRFSP Swag" at bounding box center [470, 392] width 11 height 11
select select "10713356"
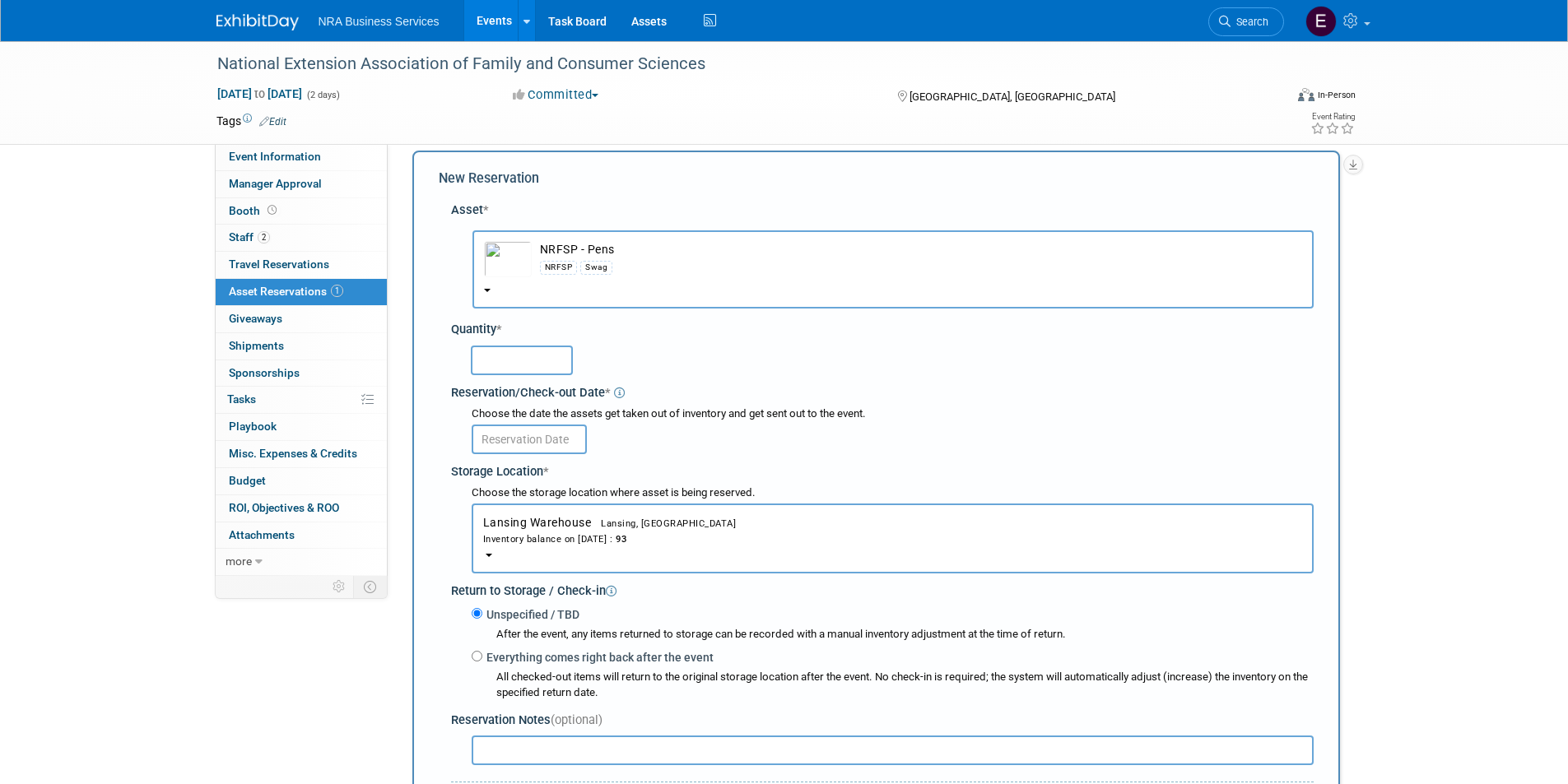
click at [516, 363] on input "text" at bounding box center [521, 360] width 102 height 29
type input "200"
click at [728, 458] on div "Storage Location *" at bounding box center [882, 469] width 863 height 22
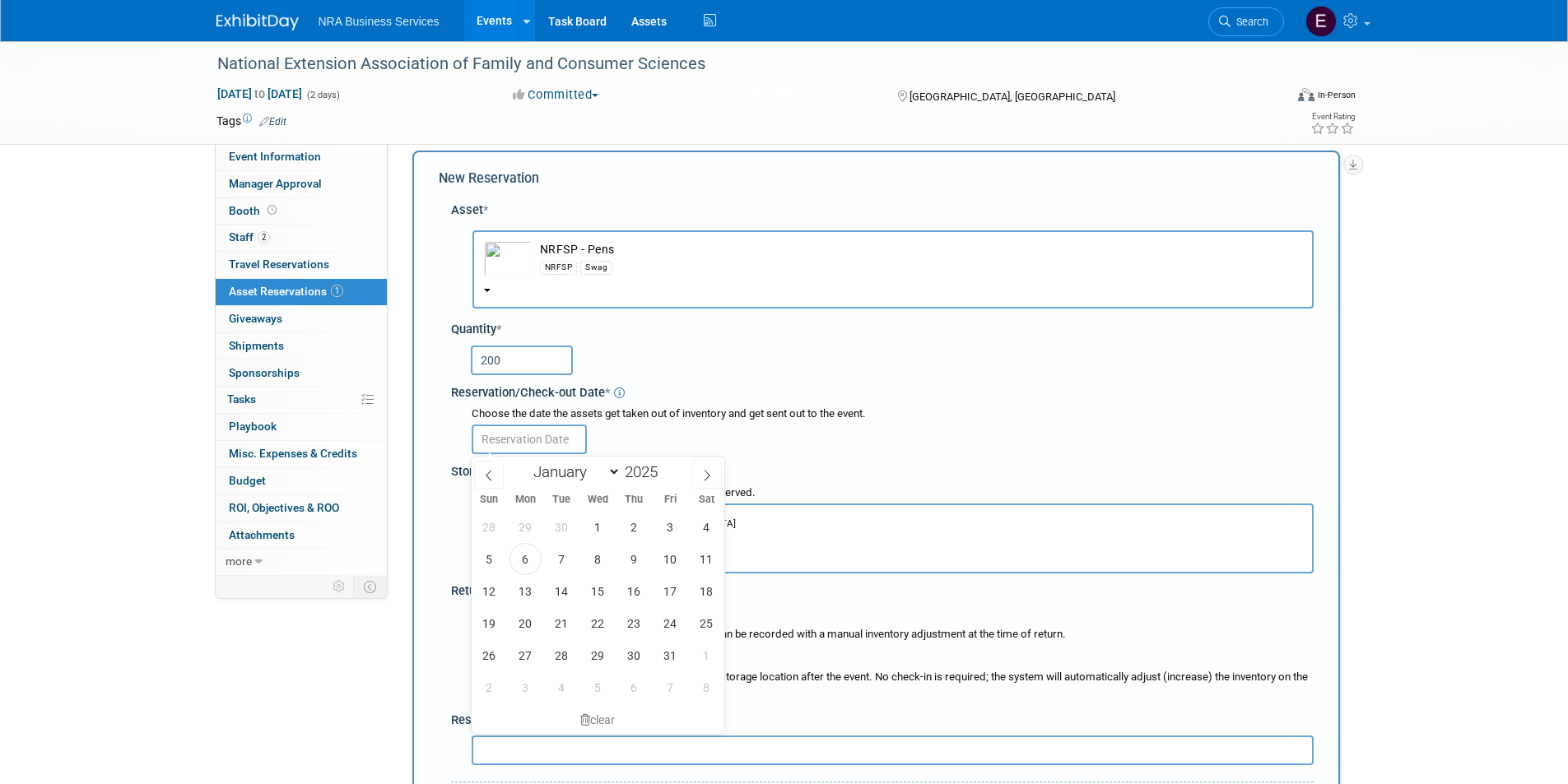
click at [545, 440] on input "text" at bounding box center [529, 439] width 115 height 29
click at [530, 621] on span "20" at bounding box center [525, 623] width 32 height 32
type input "Oct 20, 2025"
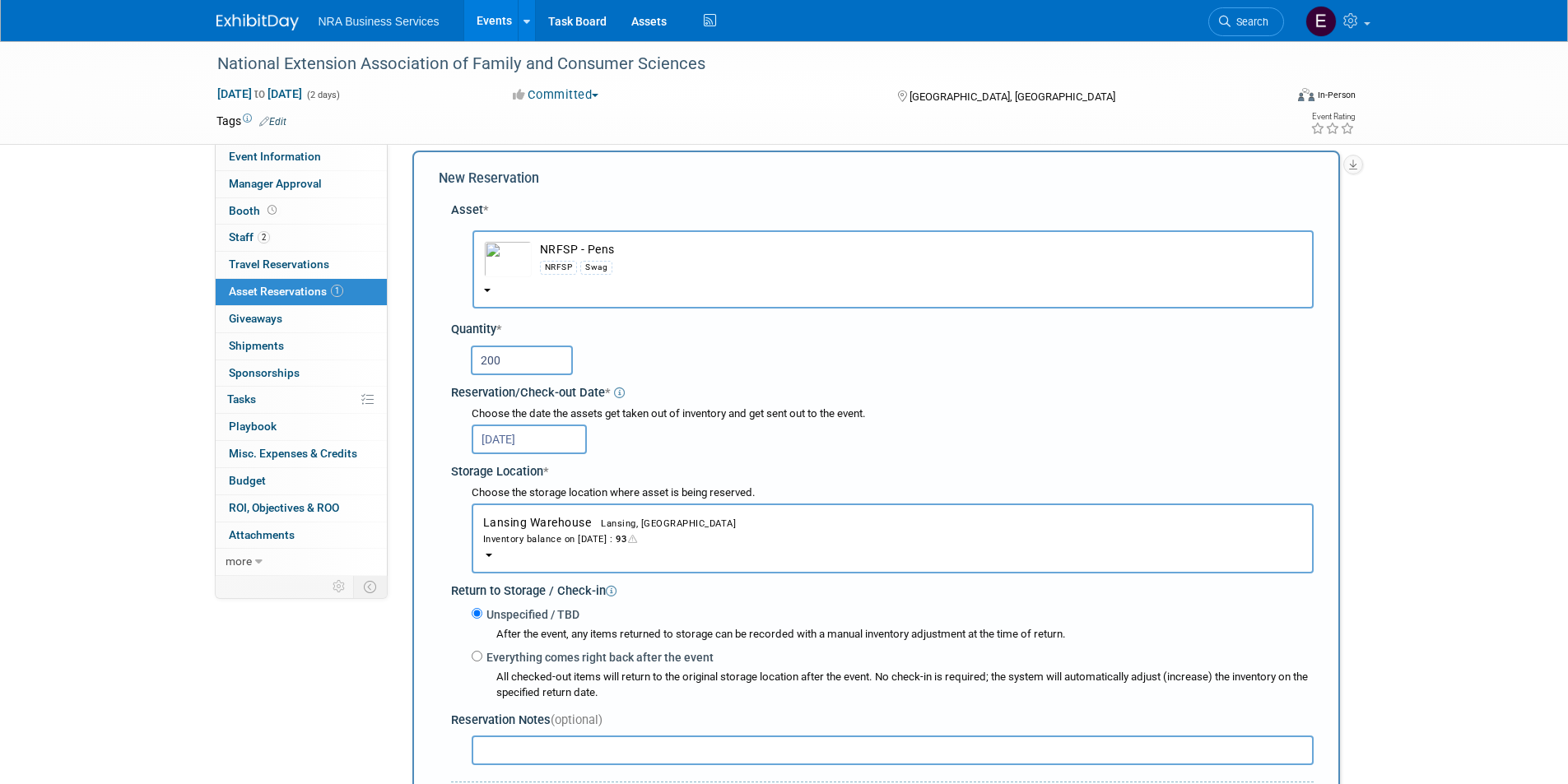
click at [767, 470] on div "Storage Location *" at bounding box center [882, 469] width 863 height 22
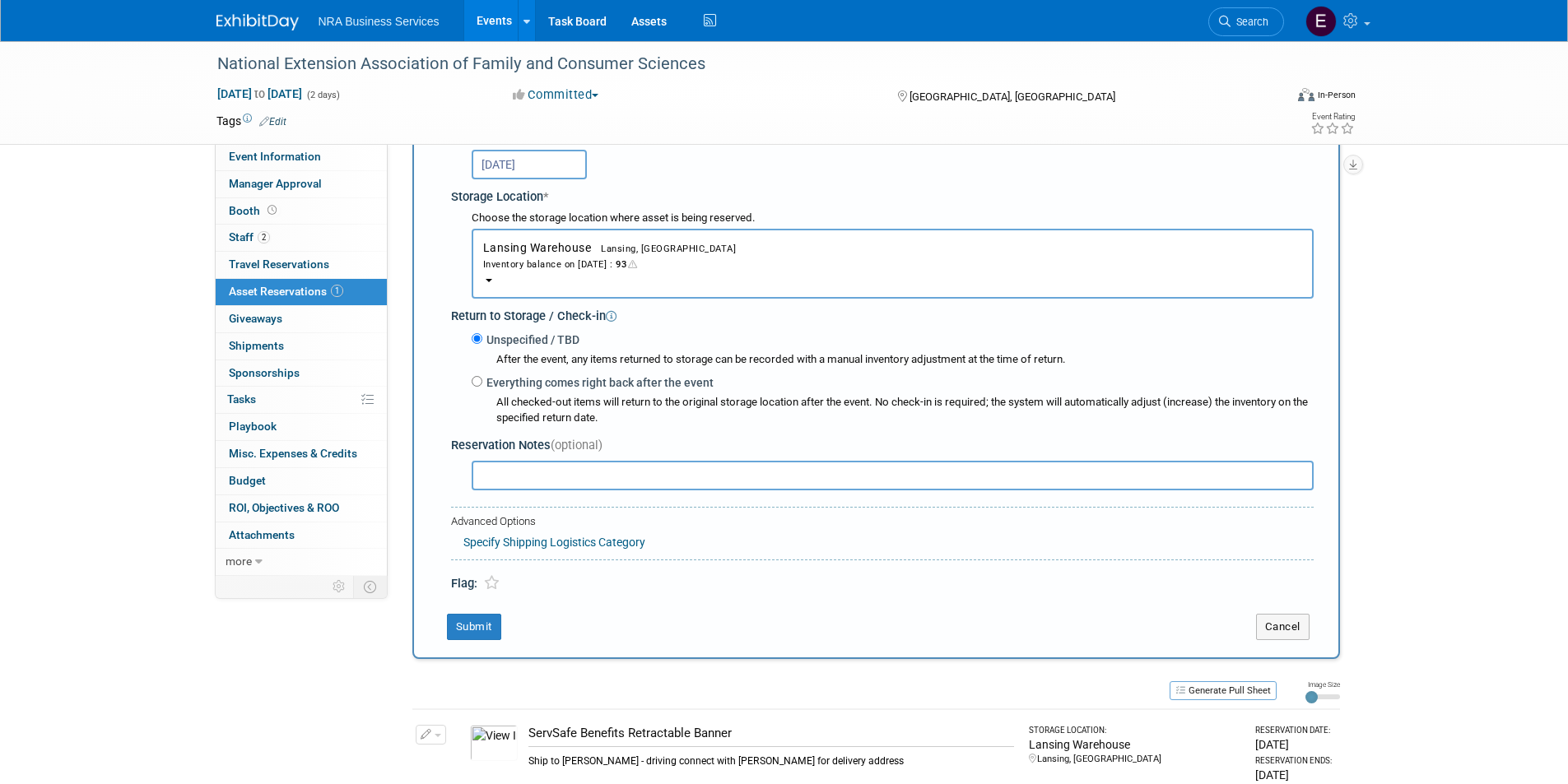
scroll to position [262, 0]
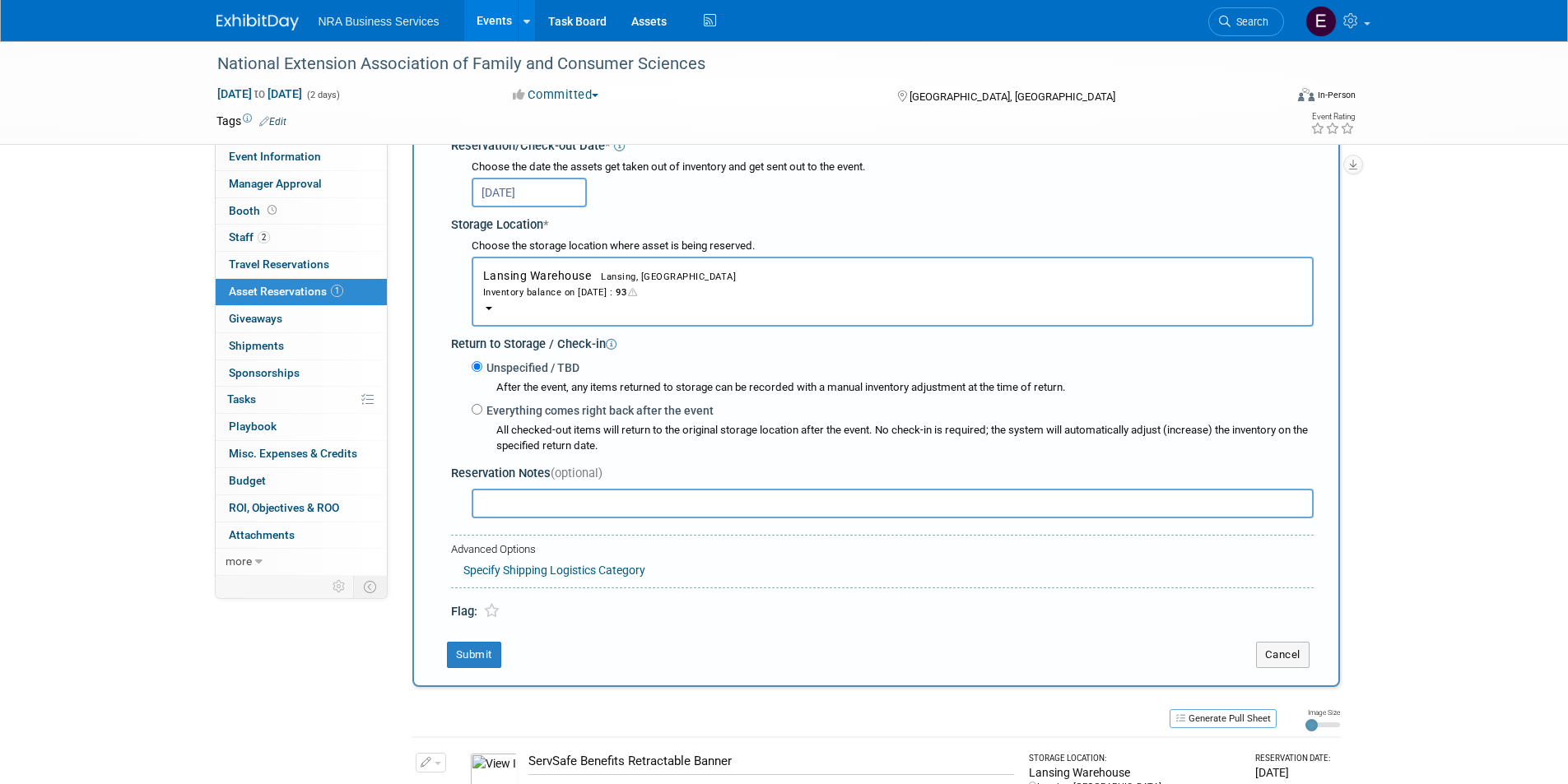
click at [638, 296] on icon "button" at bounding box center [632, 291] width 12 height 9
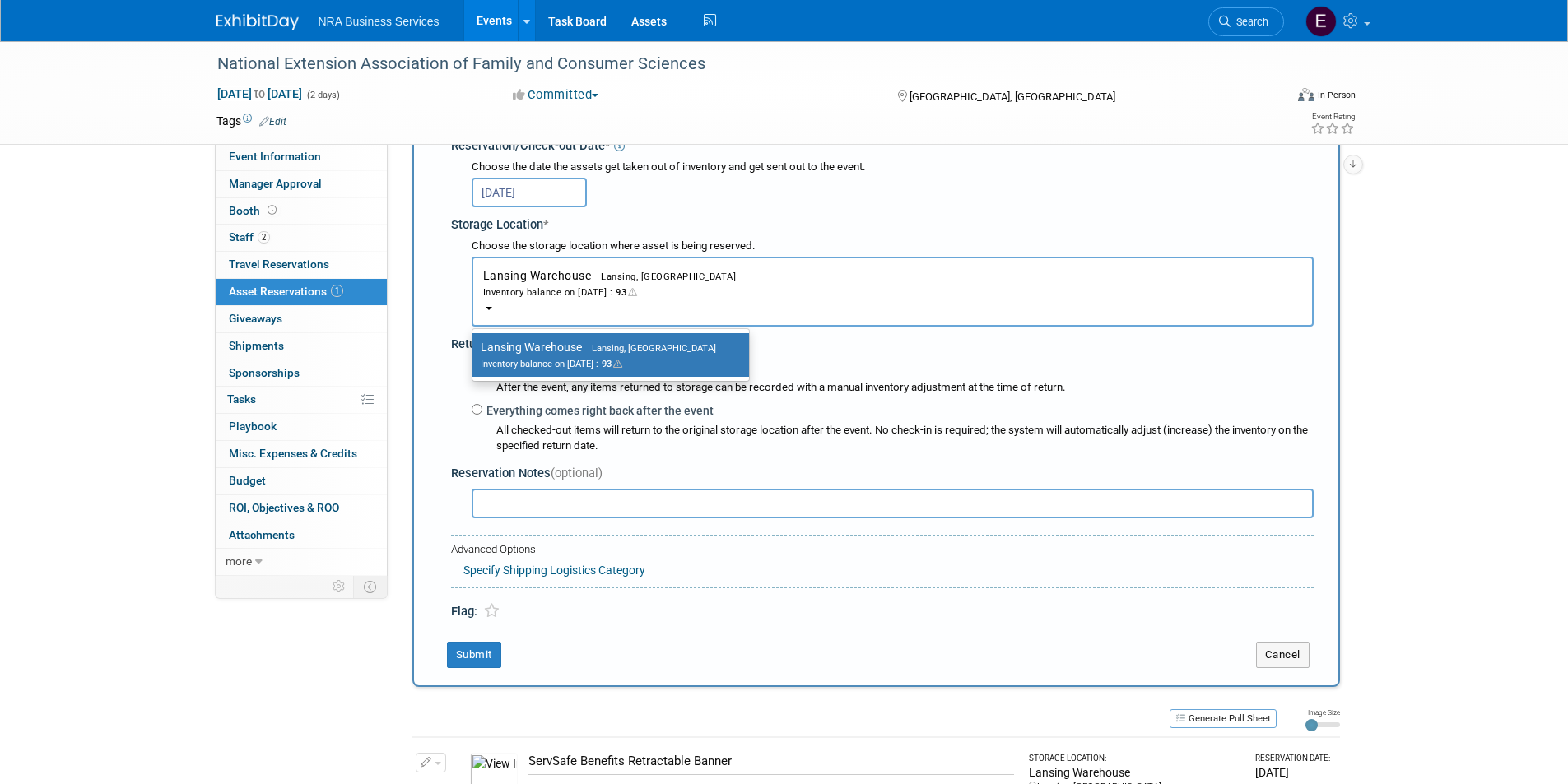
click at [824, 213] on div "Storage Location *" at bounding box center [882, 222] width 863 height 22
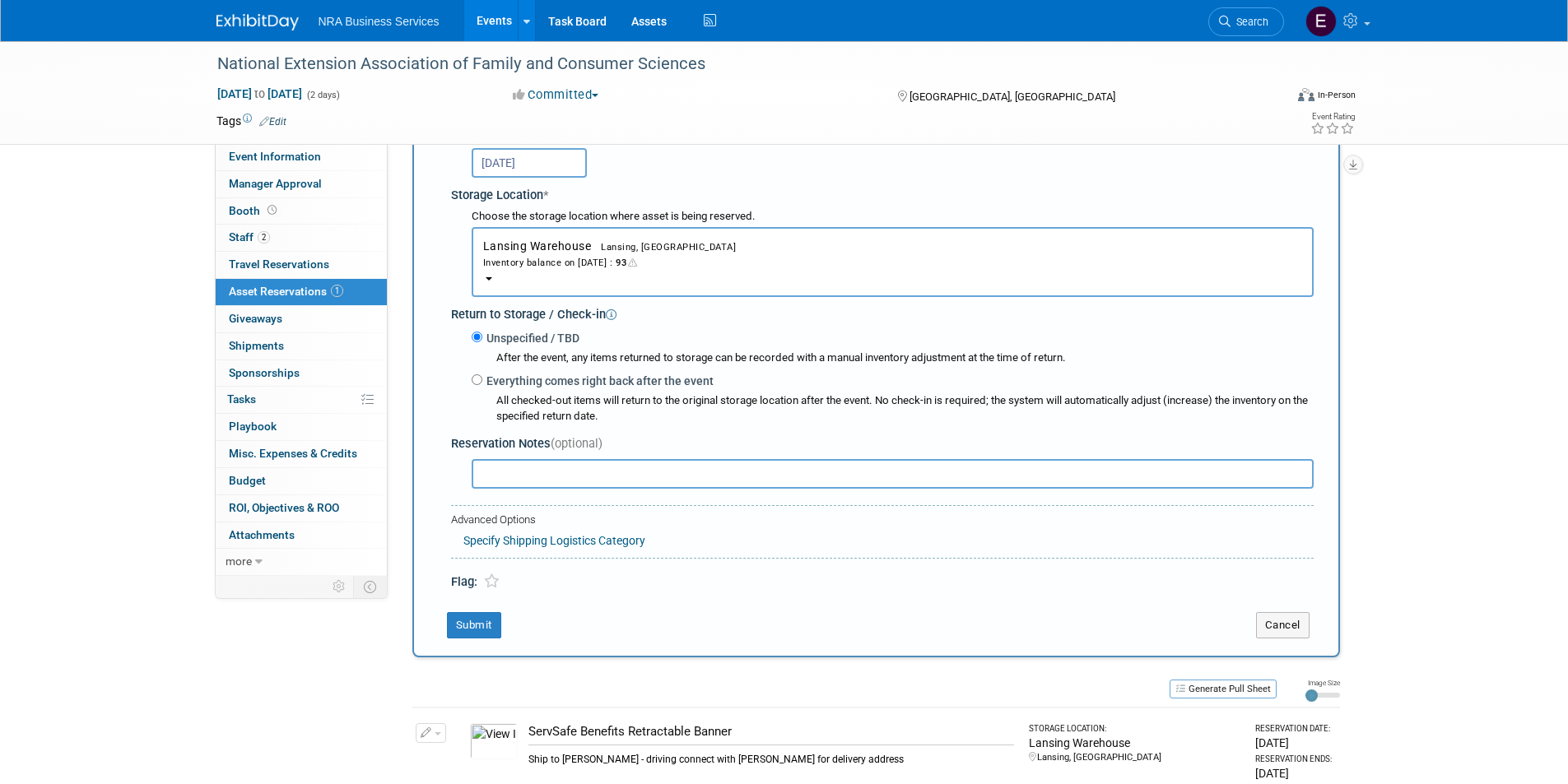
scroll to position [494, 0]
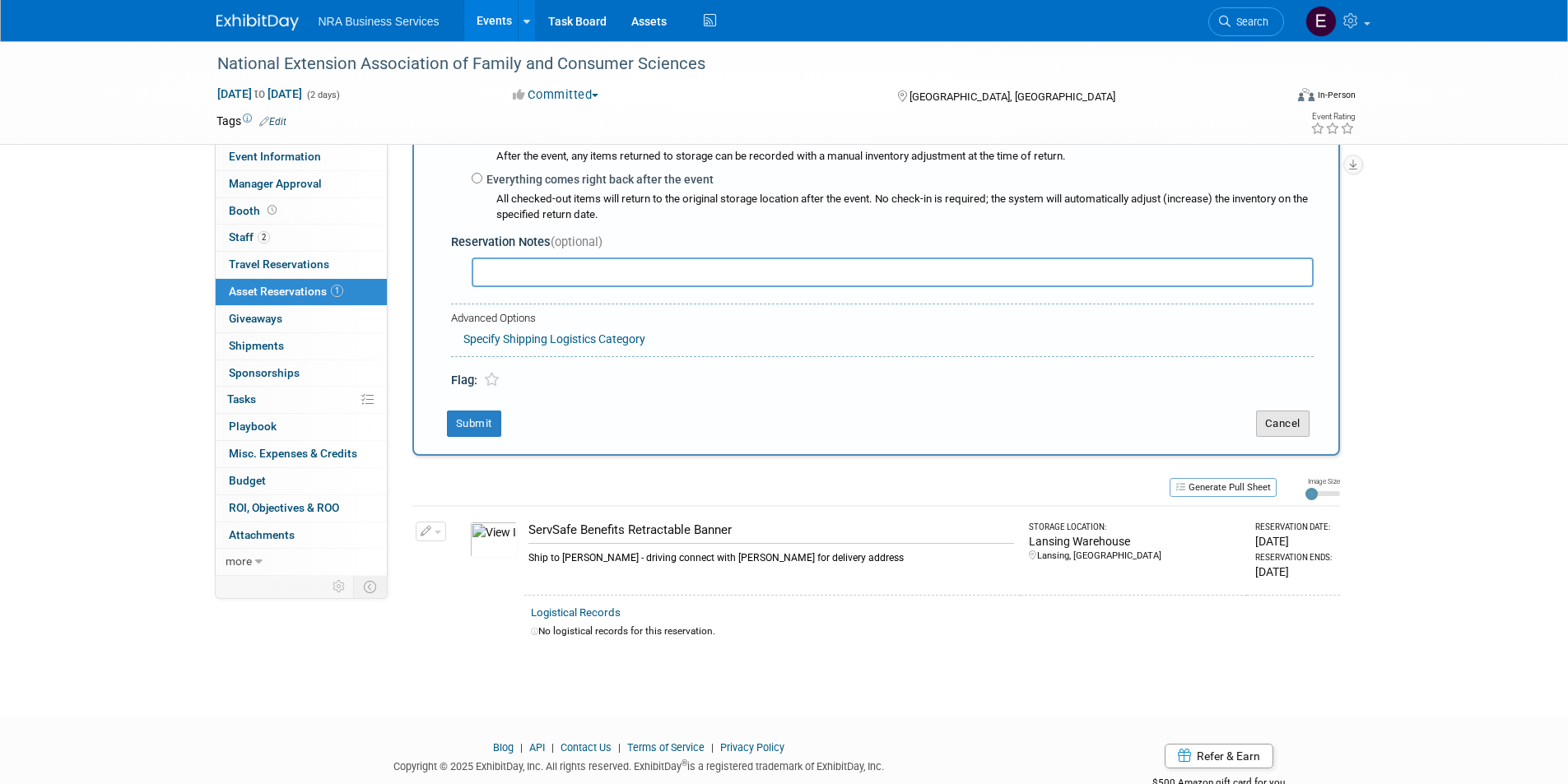
click at [1266, 427] on button "Cancel" at bounding box center [1283, 424] width 53 height 27
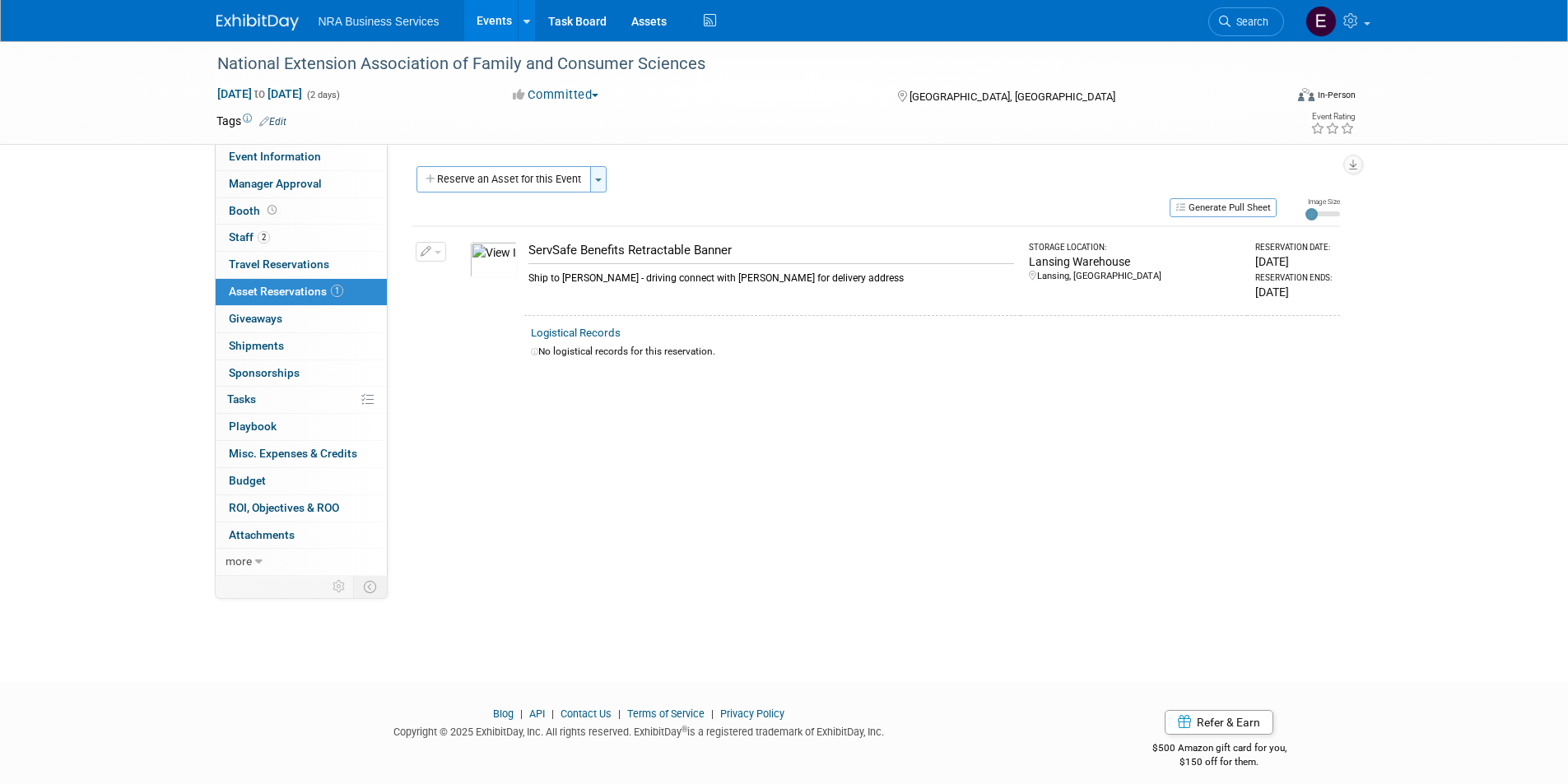
click at [600, 178] on span "button" at bounding box center [598, 180] width 6 height 4
click at [631, 212] on link "New asset reservation" at bounding box center [726, 210] width 272 height 28
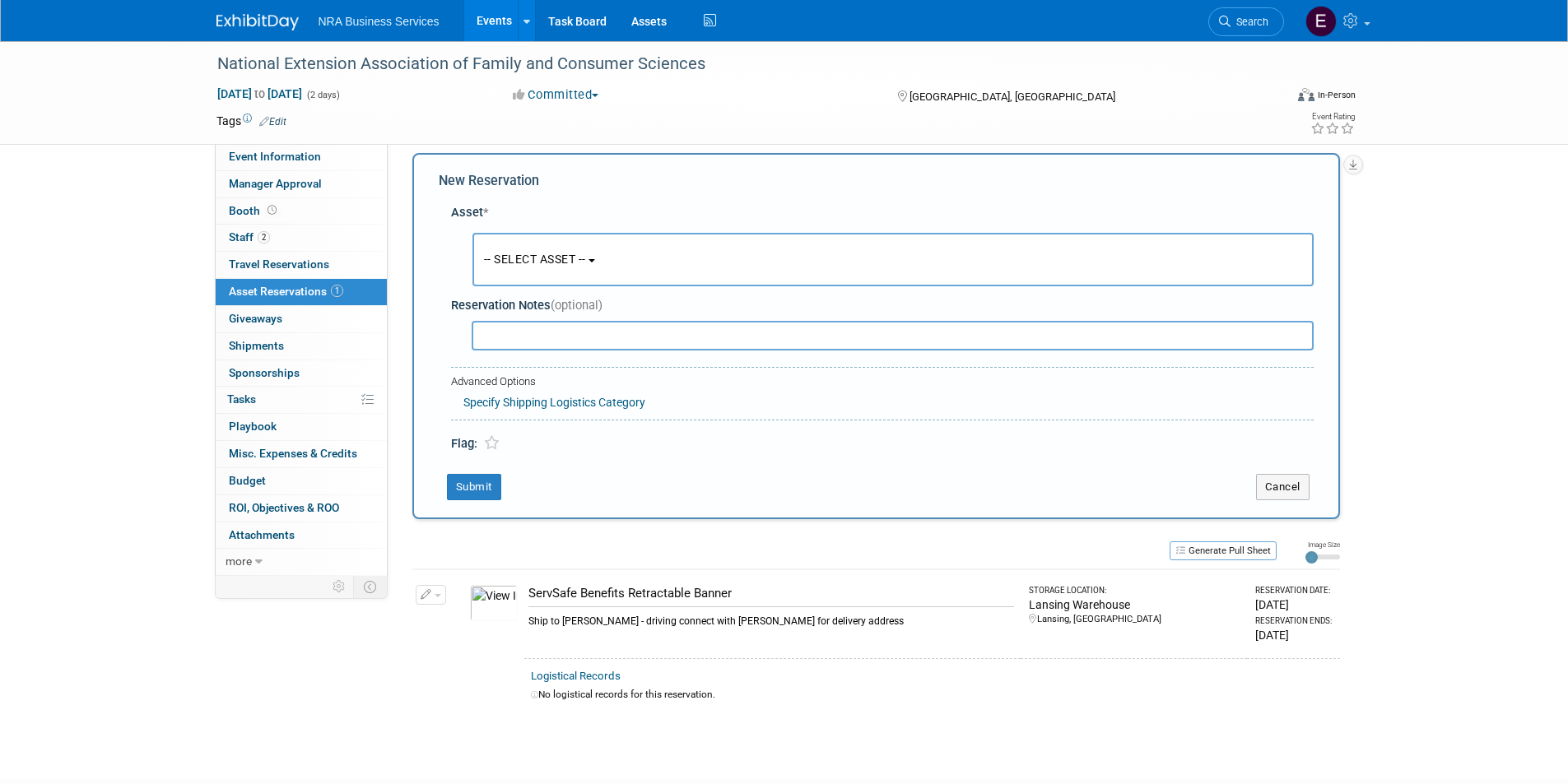
scroll to position [16, 0]
click at [604, 260] on button "-- SELECT ASSET --" at bounding box center [893, 257] width 841 height 53
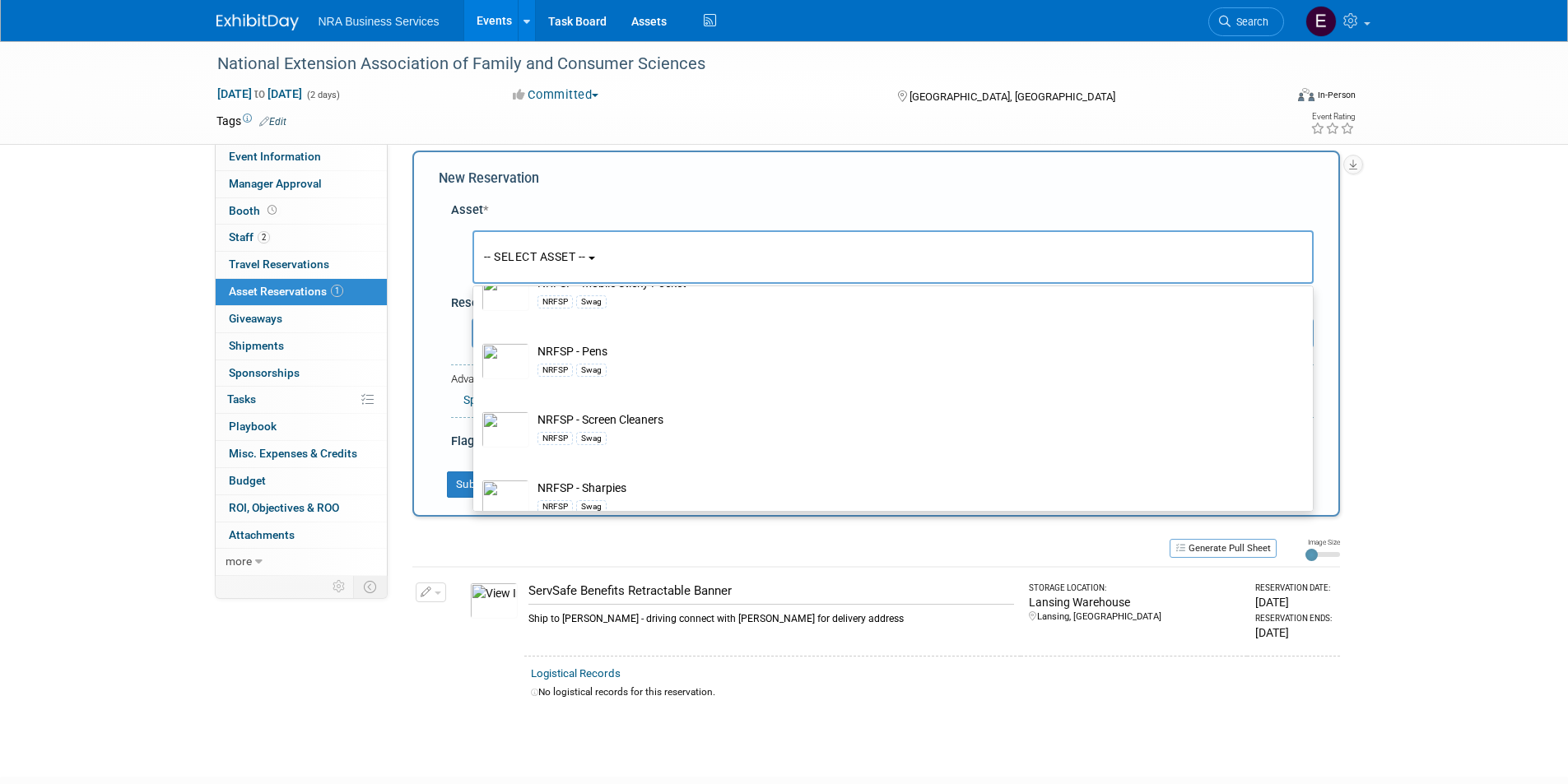
scroll to position [1974, 0]
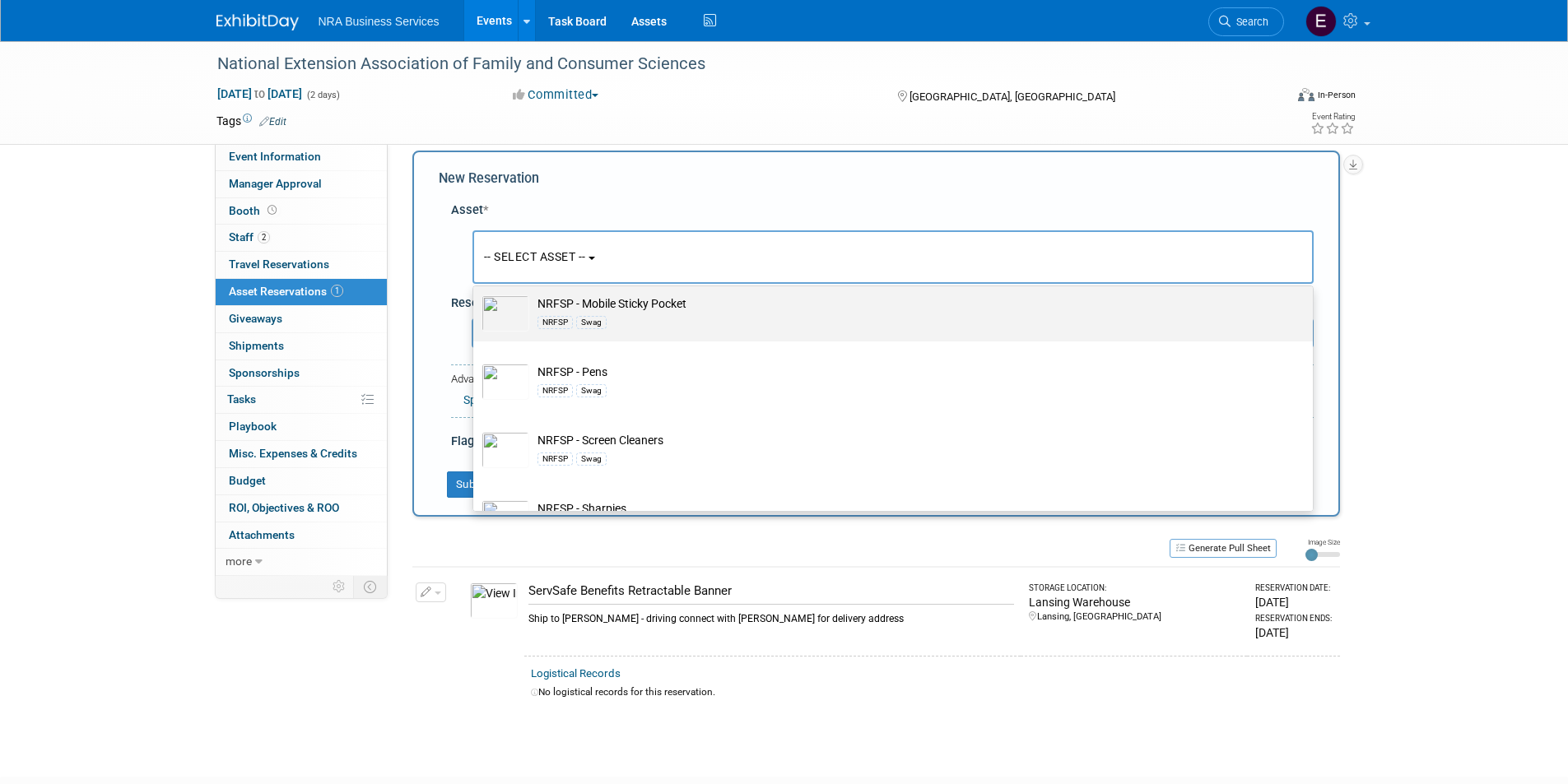
click at [643, 321] on td "NRFSP - Mobile Sticky Pocket NRFSP Swag" at bounding box center [904, 313] width 751 height 36
click at [475, 293] on input "NRFSP - Mobile Sticky Pocket NRFSP Swag" at bounding box center [470, 288] width 11 height 11
select select "10713348"
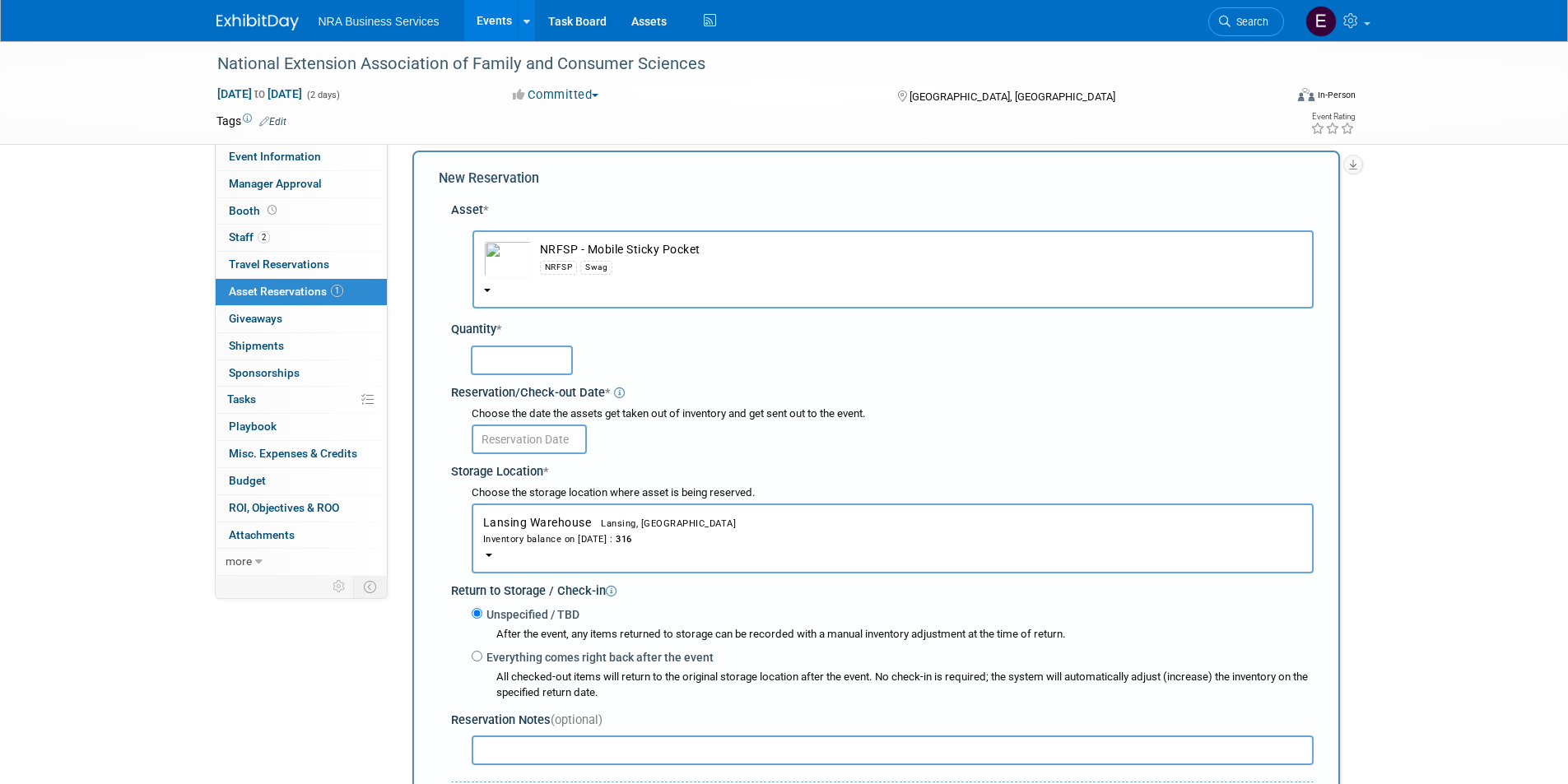
click at [524, 360] on input "text" at bounding box center [521, 360] width 102 height 29
type input "100"
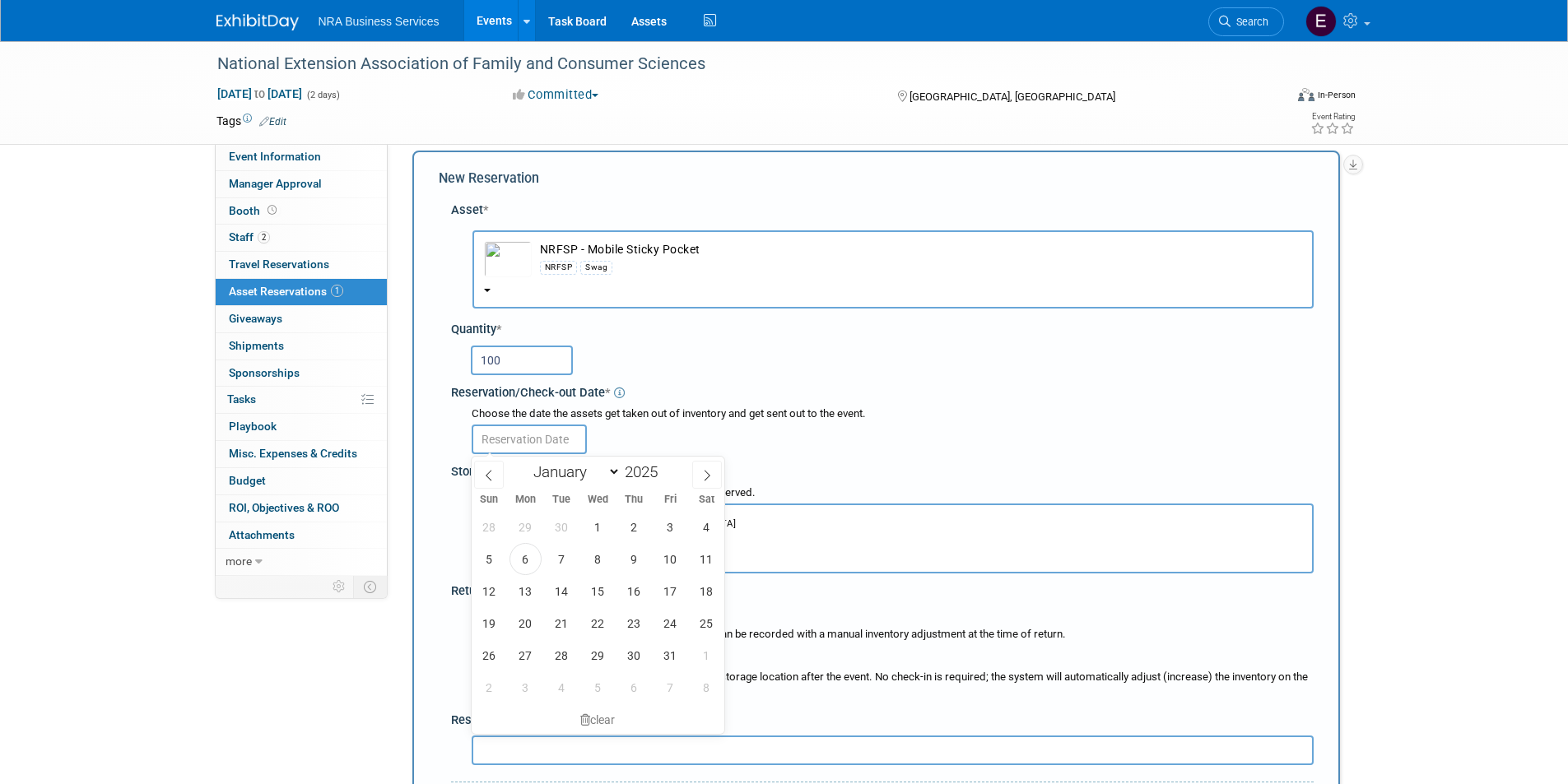
click at [539, 440] on input "text" at bounding box center [529, 439] width 115 height 29
click at [529, 625] on span "20" at bounding box center [525, 623] width 32 height 32
type input "Oct 20, 2025"
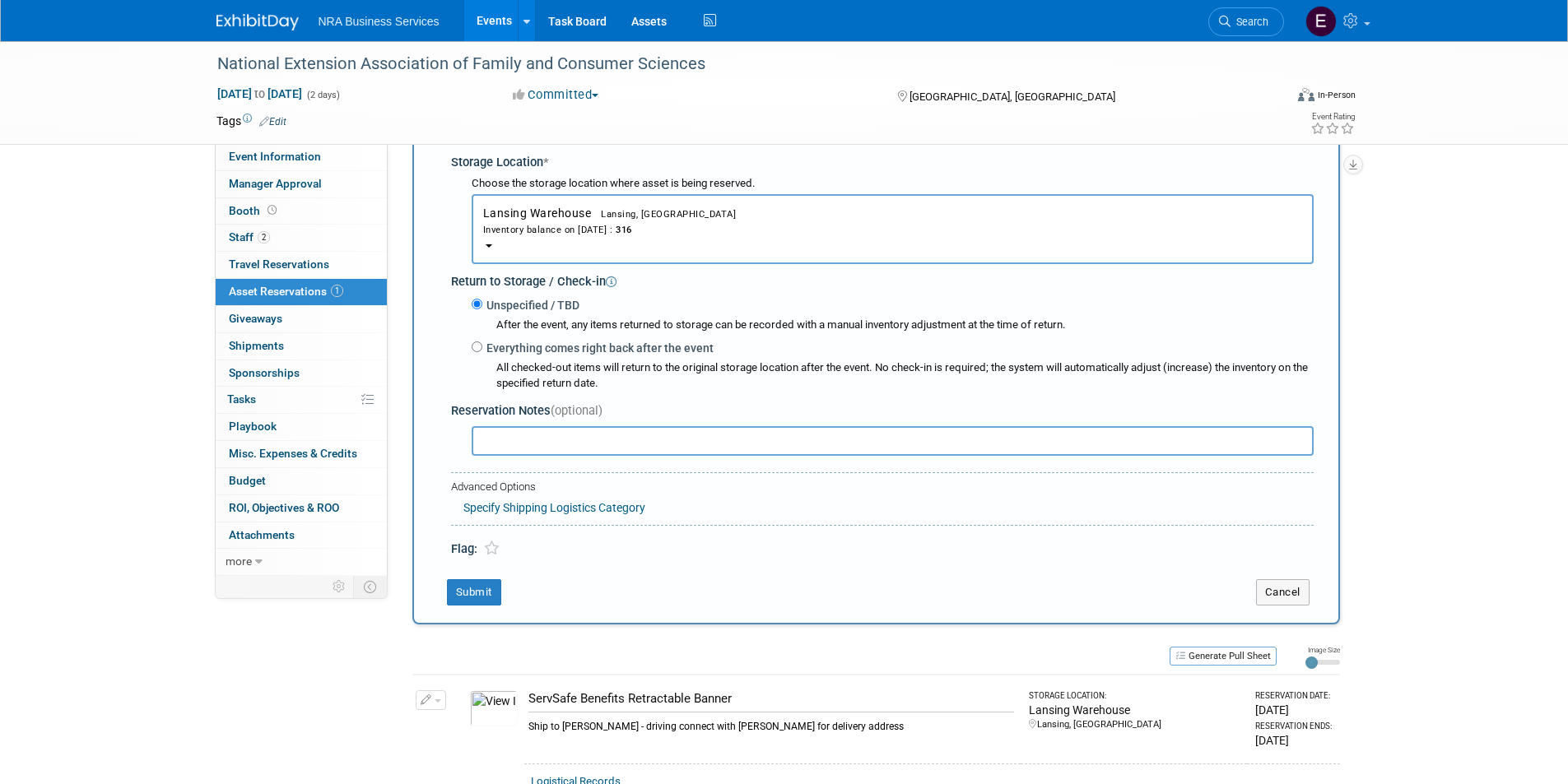
scroll to position [344, 0]
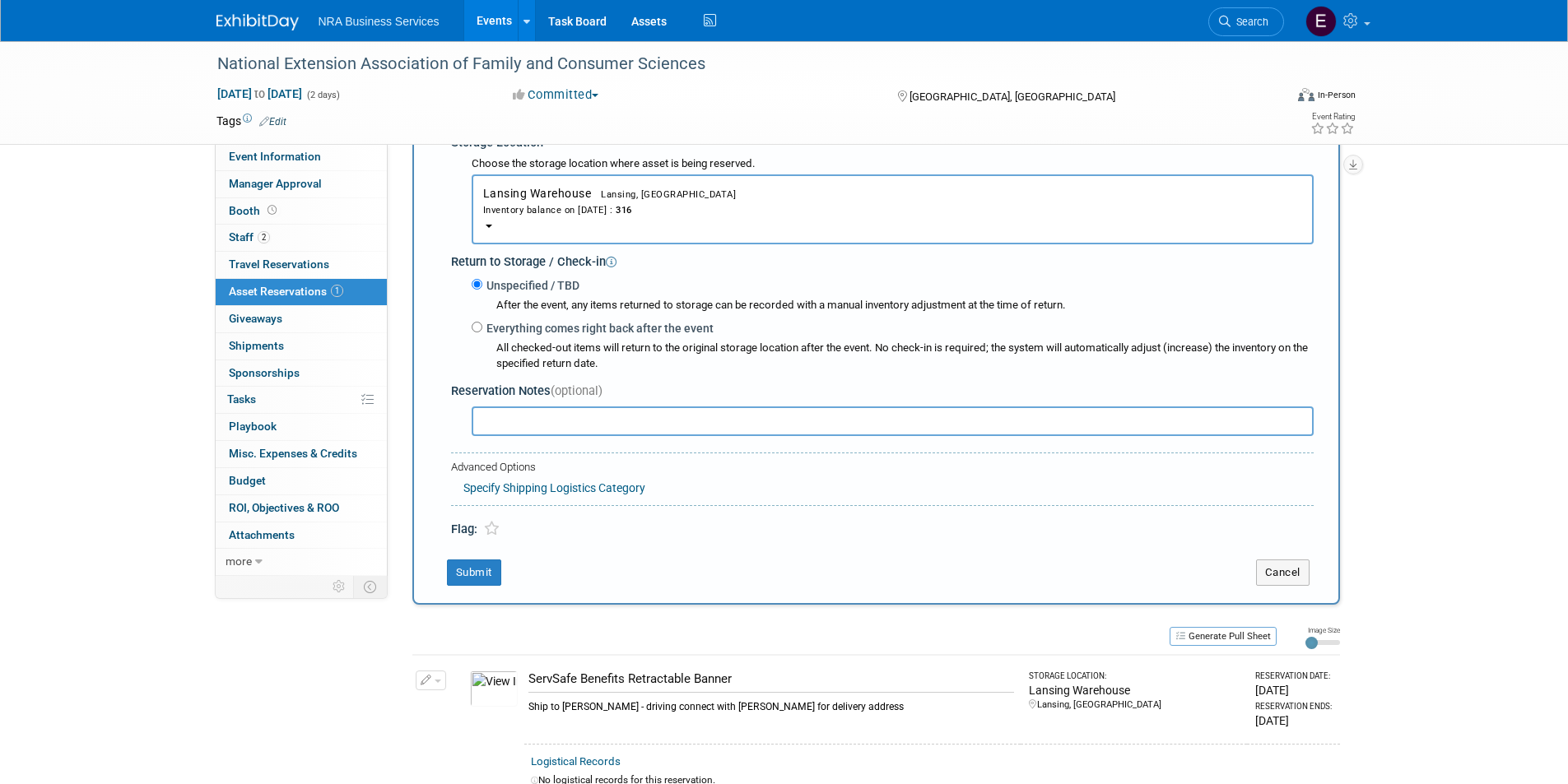
click at [565, 426] on input "text" at bounding box center [893, 421] width 842 height 29
type input "Contact Eric Weiss for shipping address - driving to event"
click at [463, 574] on button "Submit" at bounding box center [474, 573] width 54 height 27
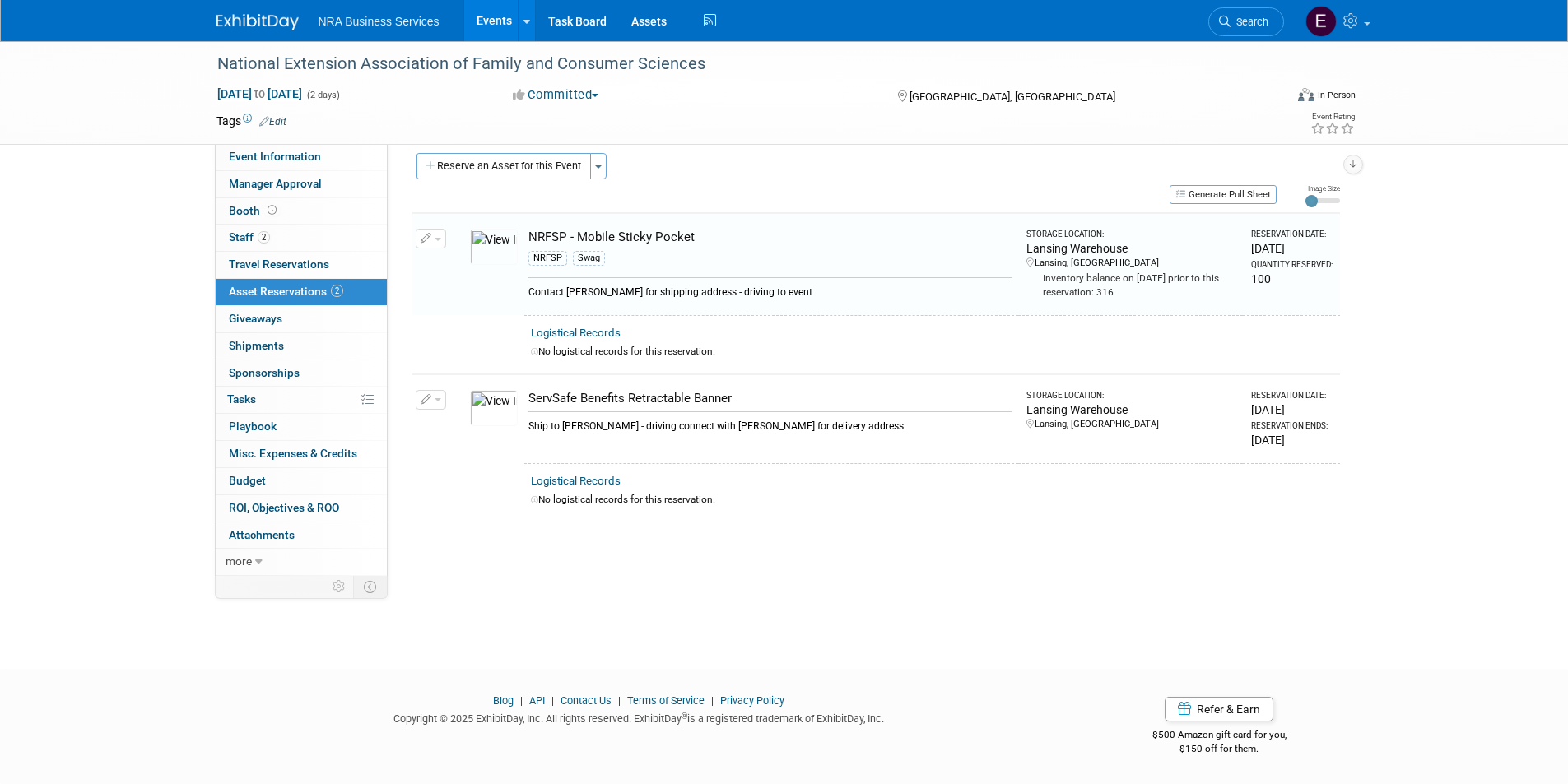
scroll to position [13, 0]
click at [437, 402] on button "button" at bounding box center [431, 400] width 30 height 20
drag, startPoint x: 853, startPoint y: 530, endPoint x: 844, endPoint y: 534, distance: 9.8
click at [853, 531] on div "Proposed budget: $850 + Travel $1000 Show Lead: Sergio M Guy W Shane Q Shane R …" at bounding box center [870, 346] width 965 height 432
click at [428, 400] on icon "button" at bounding box center [426, 400] width 12 height 11
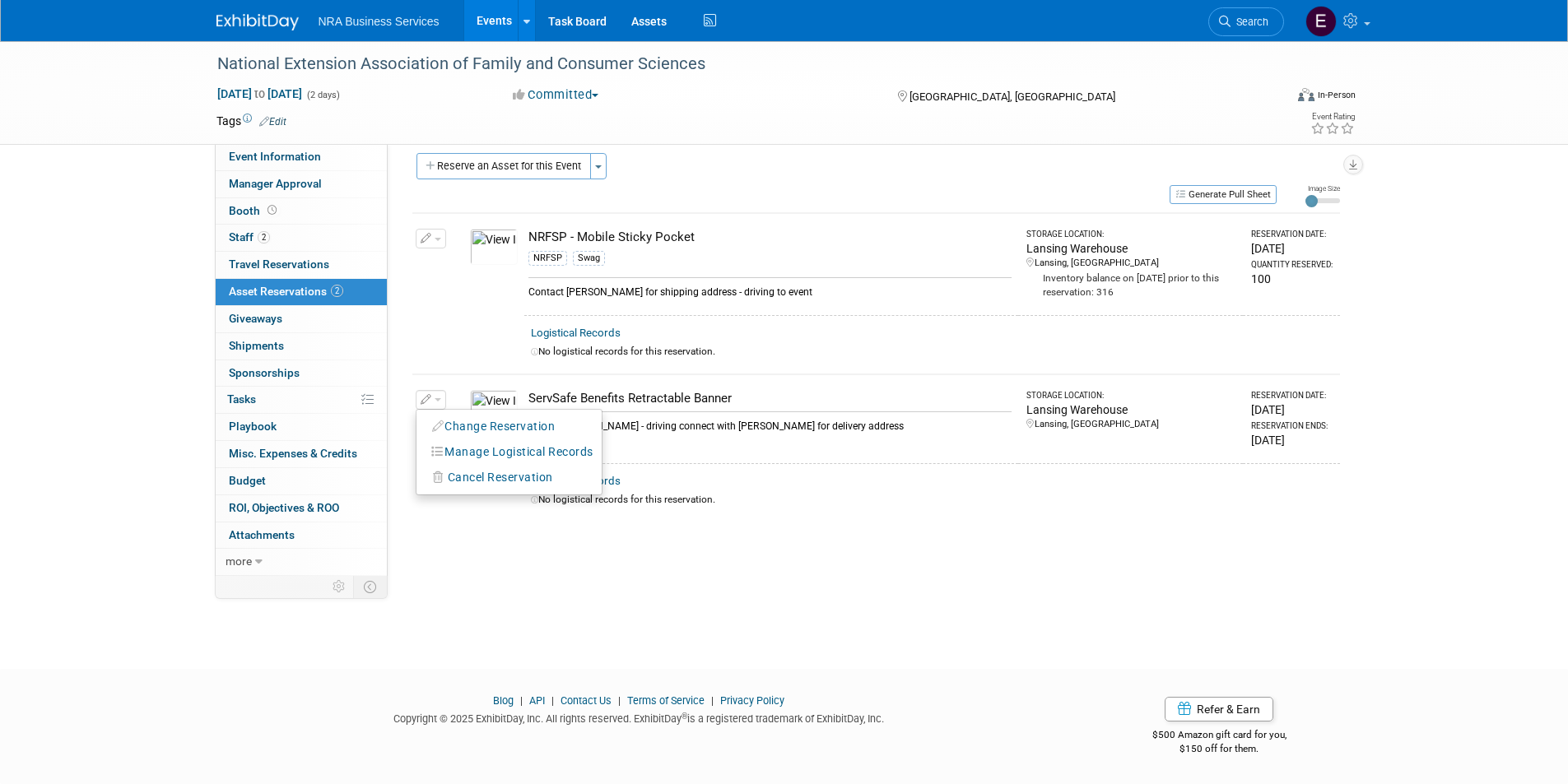
click at [470, 425] on button "Change Reservation" at bounding box center [494, 426] width 139 height 22
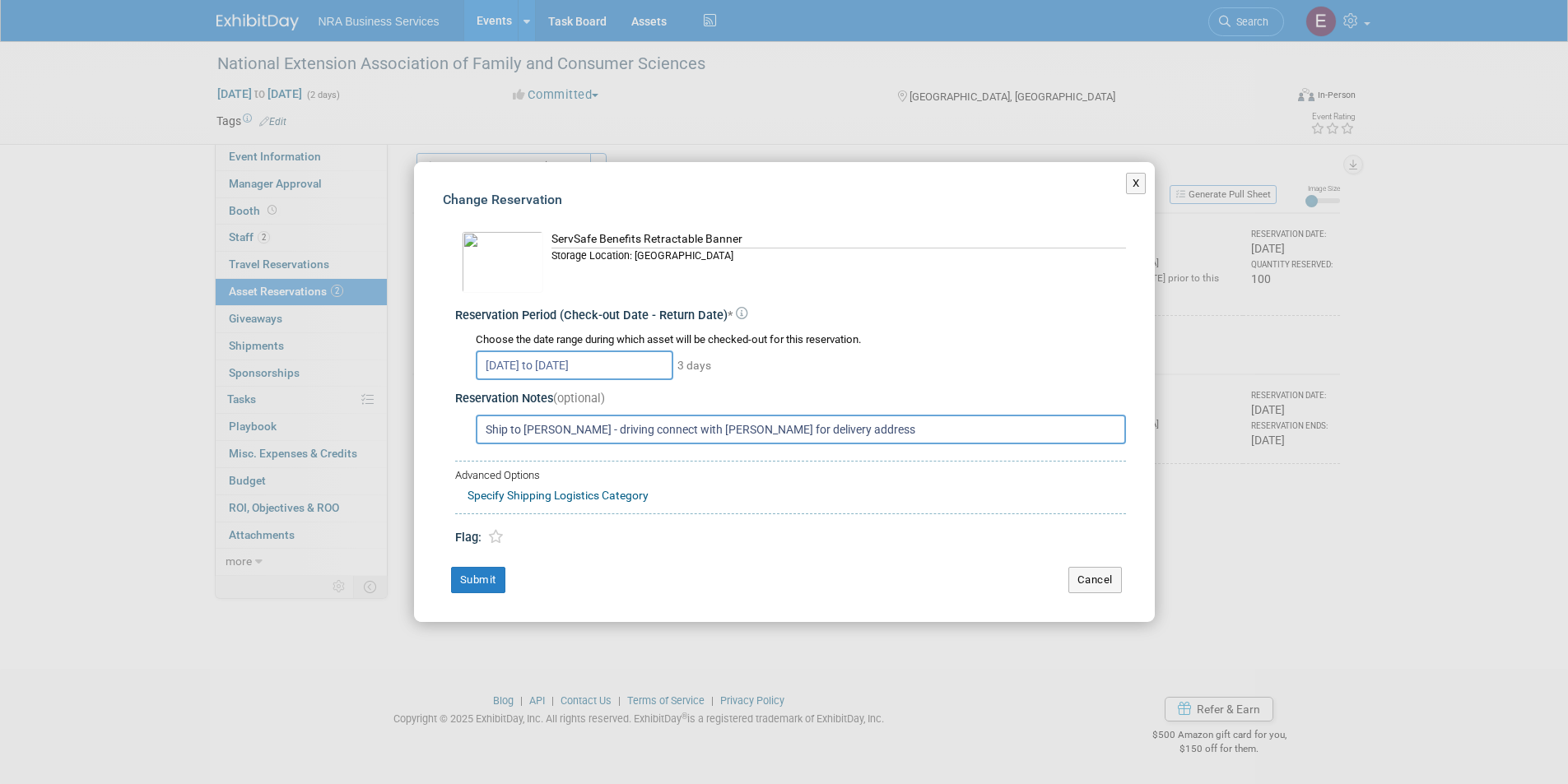
click at [544, 368] on input "Oct 21, 2025 to Oct 23, 2025" at bounding box center [574, 365] width 197 height 29
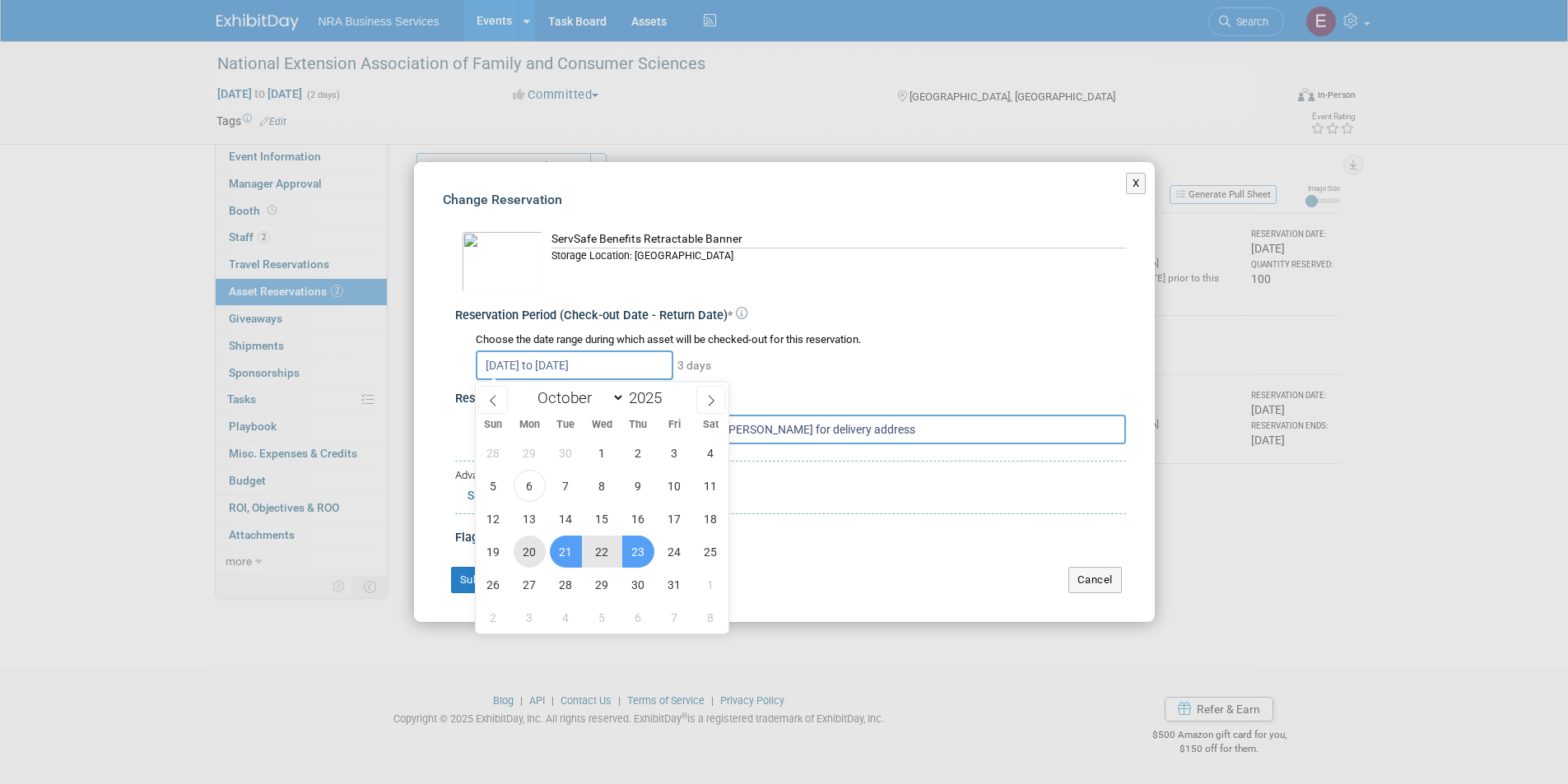
click at [533, 553] on span "20" at bounding box center [529, 551] width 32 height 32
click at [636, 546] on span "23" at bounding box center [638, 551] width 32 height 32
type input "Oct 20, 2025 to Oct 23, 2025"
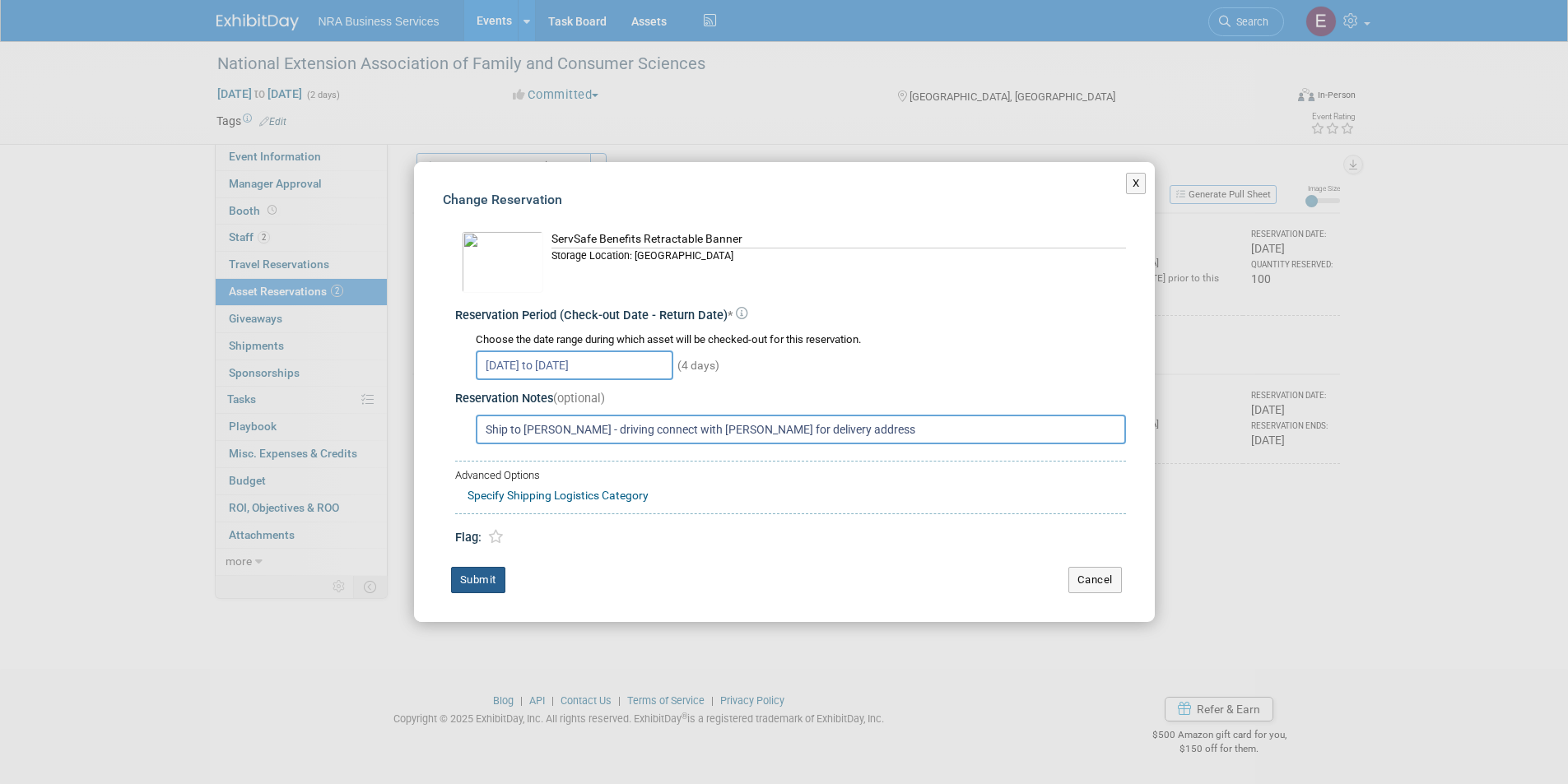
click at [466, 580] on button "Submit" at bounding box center [478, 580] width 54 height 27
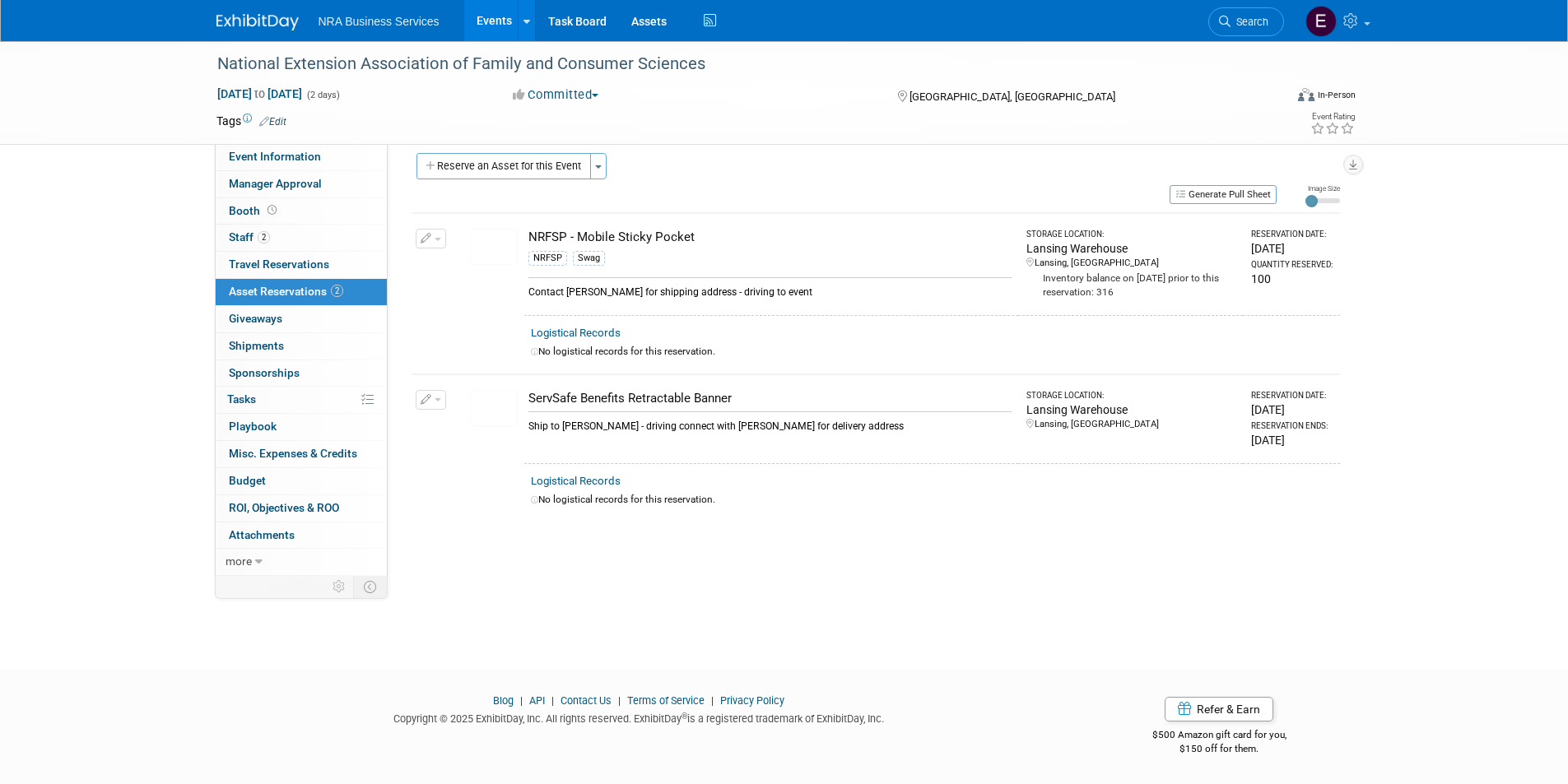
scroll to position [0, 0]
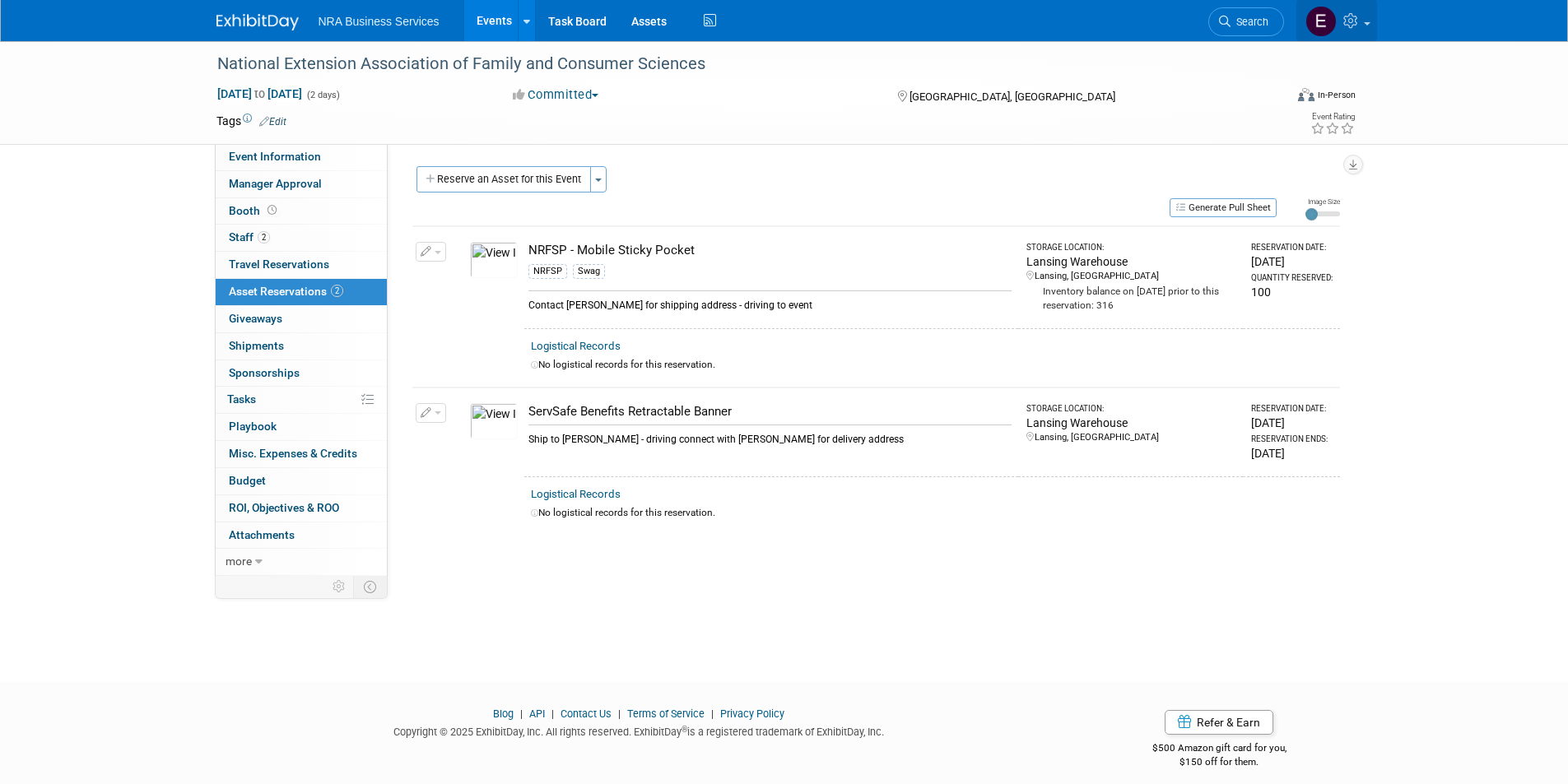
click at [1367, 25] on span at bounding box center [1366, 24] width 6 height 4
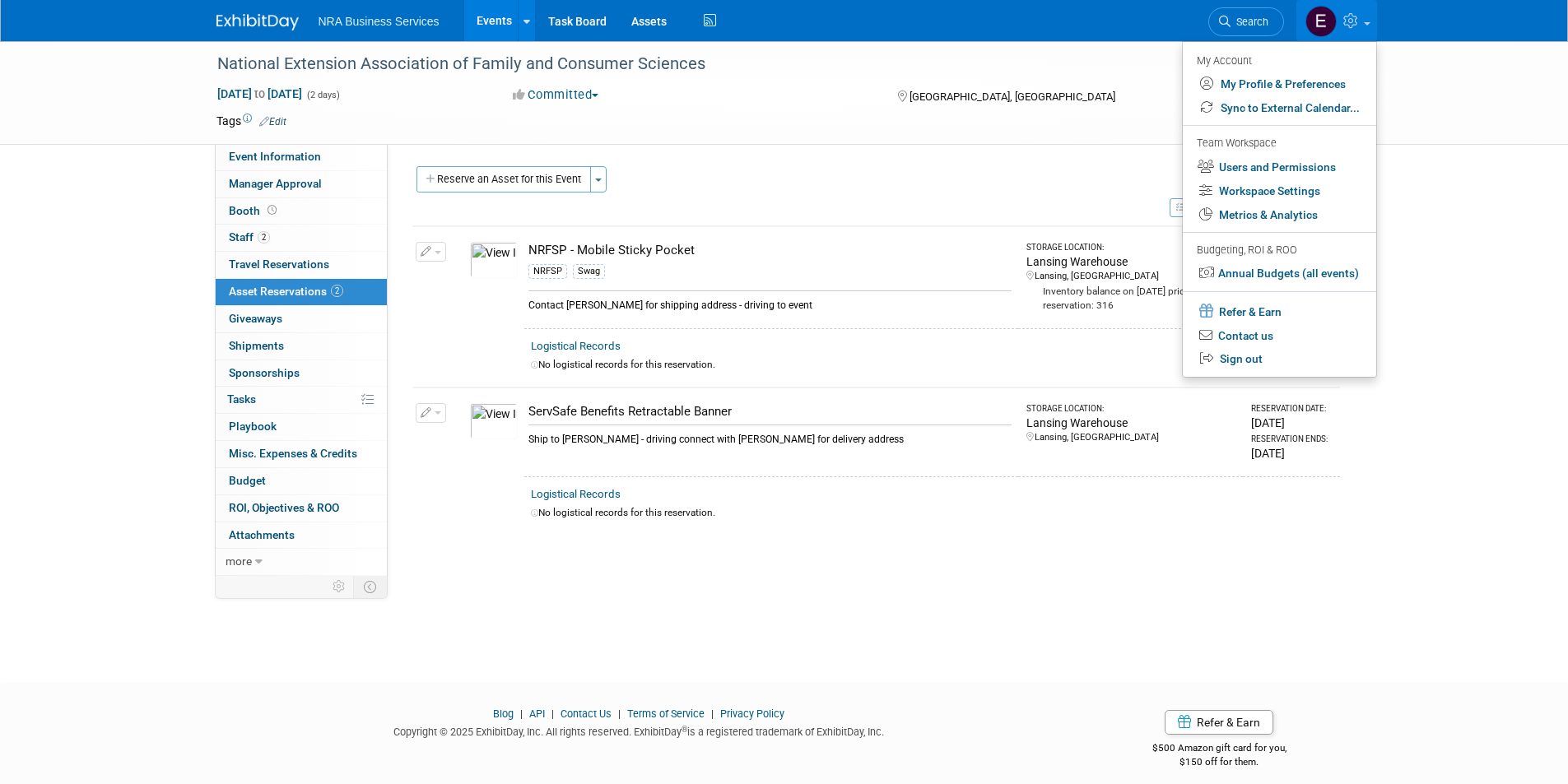
drag, startPoint x: 1445, startPoint y: 246, endPoint x: 1425, endPoint y: 281, distance: 40.3
click at [1445, 247] on div "National Extension Association of Family and Consumer Sciences Oct 21, 2025 to …" at bounding box center [784, 346] width 1568 height 611
